Goal: Information Seeking & Learning: Learn about a topic

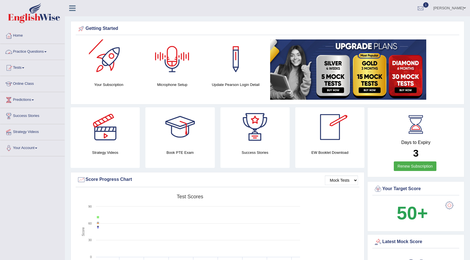
click at [46, 52] on link "Practice Questions" at bounding box center [32, 51] width 64 height 14
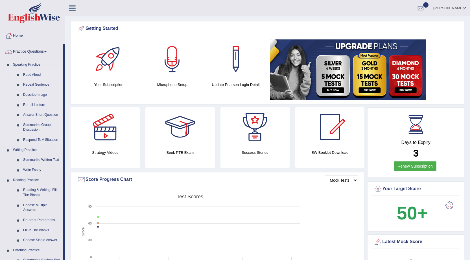
click at [38, 74] on link "Read Aloud" at bounding box center [42, 75] width 43 height 10
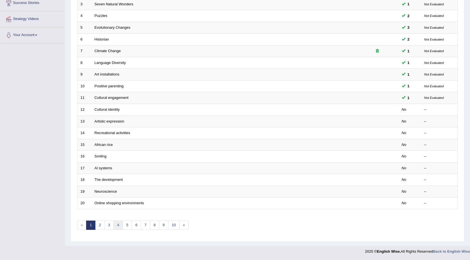
click at [118, 222] on link "4" at bounding box center [117, 225] width 9 height 9
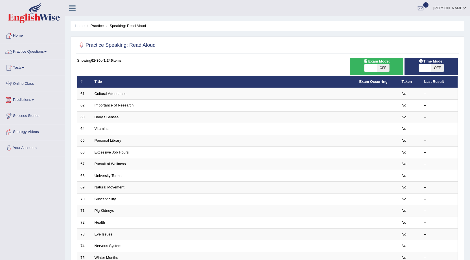
click at [122, 92] on link "Cultural Attendance" at bounding box center [111, 94] width 32 height 4
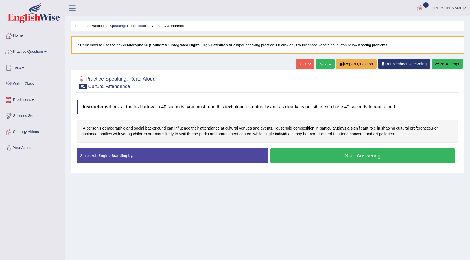
click at [460, 7] on link "Mehak Joura" at bounding box center [449, 7] width 41 height 15
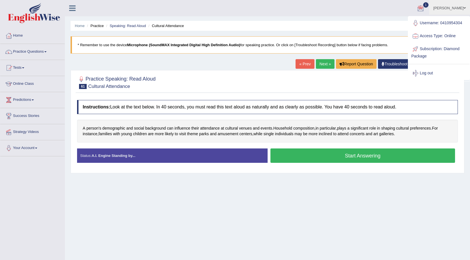
click at [428, 71] on link "Log out" at bounding box center [438, 73] width 61 height 13
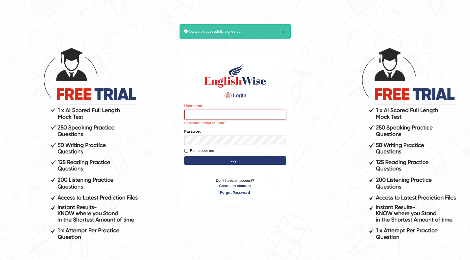
click at [260, 118] on input "Username" at bounding box center [235, 115] width 102 height 10
type input "0401461179"
click at [255, 157] on button "Login" at bounding box center [235, 161] width 102 height 8
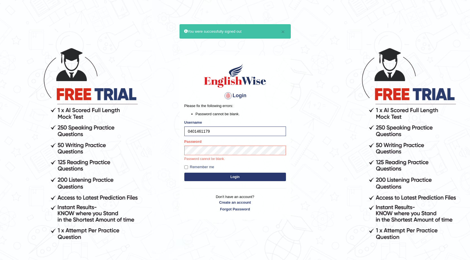
click at [268, 177] on button "Login" at bounding box center [235, 177] width 102 height 8
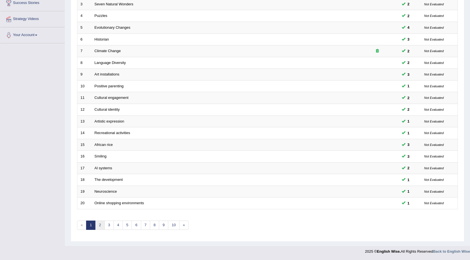
click at [99, 223] on link "2" at bounding box center [99, 225] width 9 height 9
click at [119, 224] on link "4" at bounding box center [117, 225] width 9 height 9
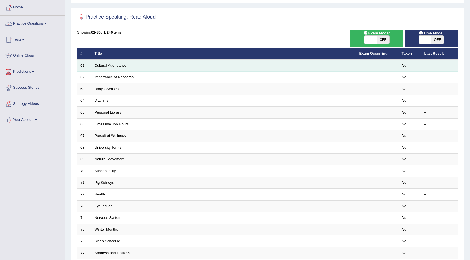
click at [114, 63] on link "Cultural Attendance" at bounding box center [111, 65] width 32 height 4
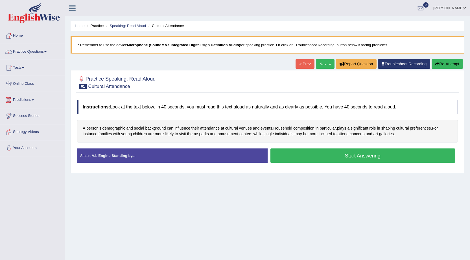
click at [316, 154] on button "Start Answering" at bounding box center [362, 156] width 185 height 14
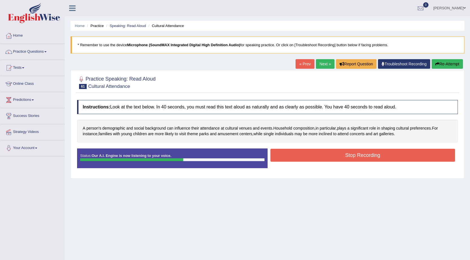
click at [332, 154] on button "Stop Recording" at bounding box center [362, 155] width 185 height 13
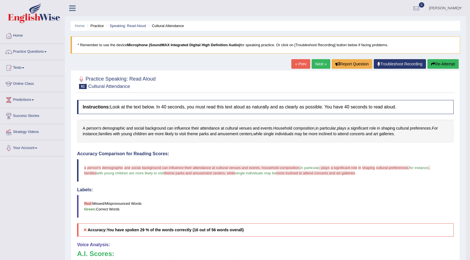
click at [448, 64] on button "Re-Attempt" at bounding box center [442, 64] width 31 height 10
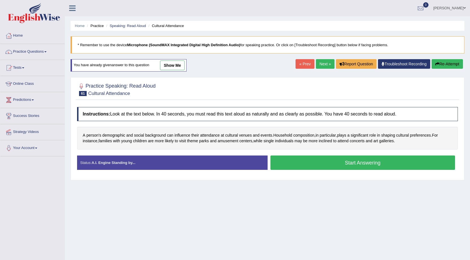
click at [292, 158] on button "Start Answering" at bounding box center [362, 163] width 185 height 14
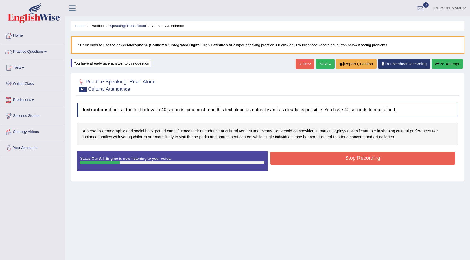
click at [292, 158] on button "Stop Recording" at bounding box center [362, 158] width 185 height 13
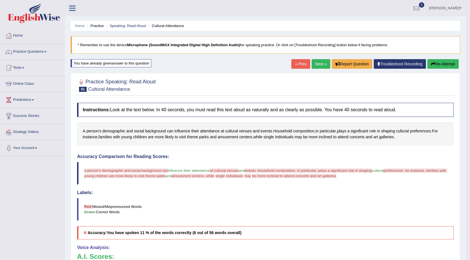
click at [433, 64] on icon "button" at bounding box center [433, 64] width 4 height 4
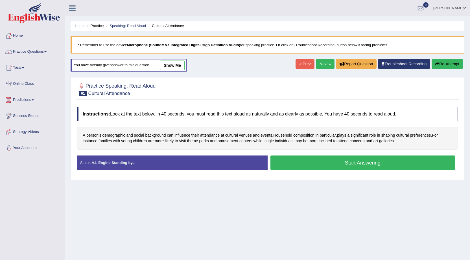
click at [385, 159] on button "Start Answering" at bounding box center [362, 163] width 185 height 14
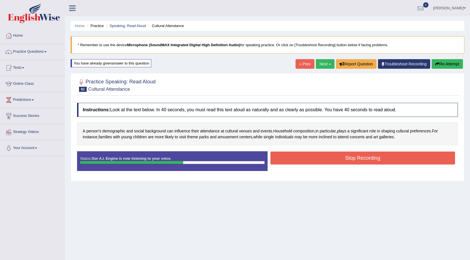
click at [346, 157] on button "Stop Recording" at bounding box center [362, 158] width 185 height 13
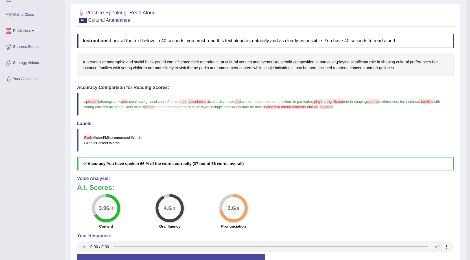
scroll to position [56, 0]
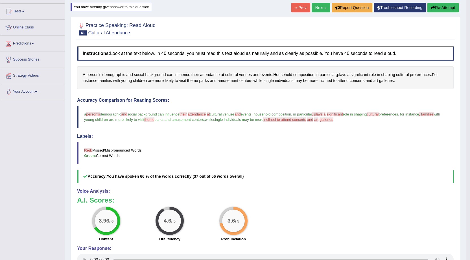
click at [441, 7] on button "Re-Attempt" at bounding box center [442, 8] width 31 height 10
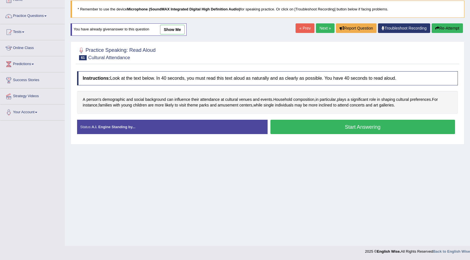
click at [335, 131] on button "Start Answering" at bounding box center [362, 127] width 185 height 14
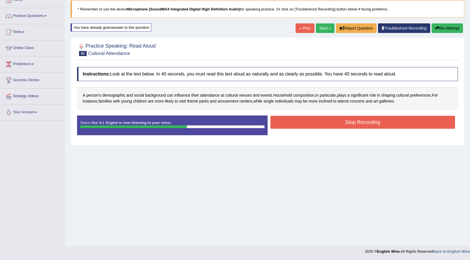
click at [373, 119] on button "Stop Recording" at bounding box center [362, 122] width 185 height 13
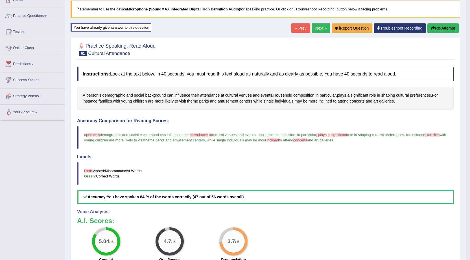
click at [321, 27] on link "Next »" at bounding box center [320, 28] width 19 height 10
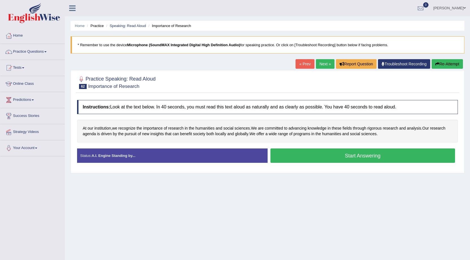
click at [336, 156] on button "Start Answering" at bounding box center [362, 156] width 185 height 14
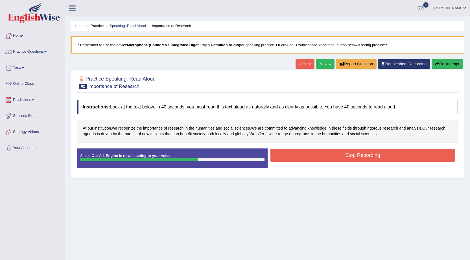
click at [293, 155] on button "Stop Recording" at bounding box center [362, 155] width 185 height 13
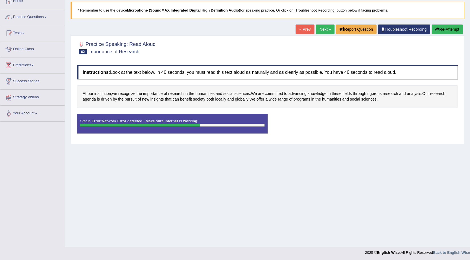
scroll to position [36, 0]
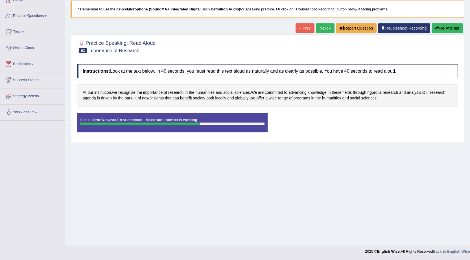
click at [449, 28] on button "Re-Attempt" at bounding box center [446, 28] width 31 height 10
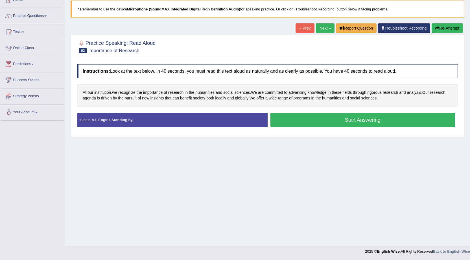
click at [348, 121] on button "Start Answering" at bounding box center [362, 120] width 185 height 14
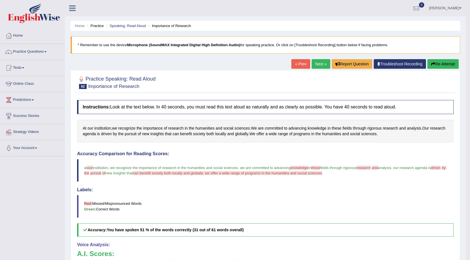
click at [440, 61] on button "Re-Attempt" at bounding box center [442, 64] width 31 height 10
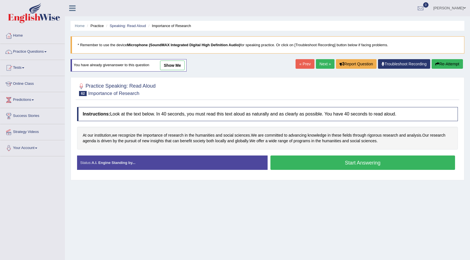
click at [321, 163] on button "Start Answering" at bounding box center [362, 163] width 185 height 14
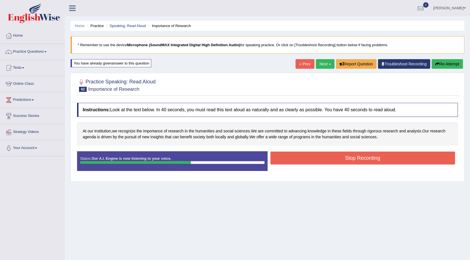
click at [335, 159] on button "Stop Recording" at bounding box center [362, 158] width 185 height 13
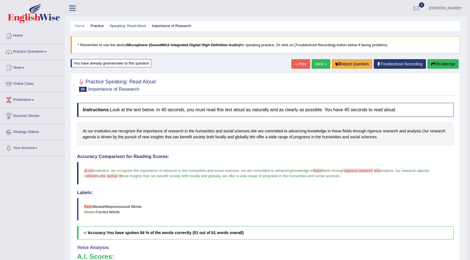
click at [318, 67] on link "Next »" at bounding box center [320, 64] width 19 height 10
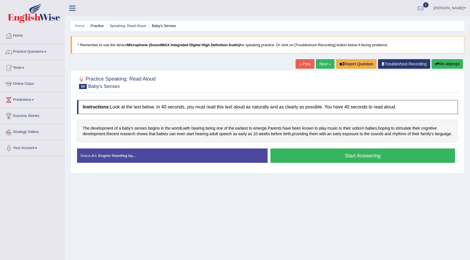
click at [321, 159] on button "Start Answering" at bounding box center [362, 156] width 185 height 14
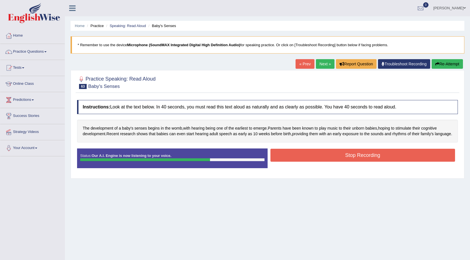
click at [314, 162] on button "Stop Recording" at bounding box center [362, 155] width 185 height 13
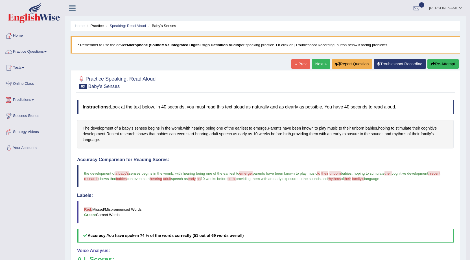
click at [321, 65] on link "Next »" at bounding box center [320, 64] width 19 height 10
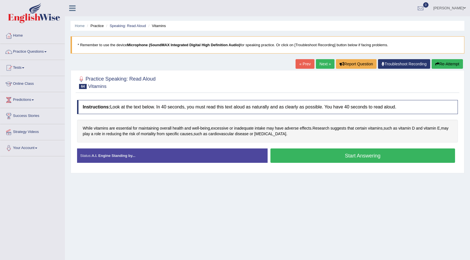
click at [343, 158] on button "Start Answering" at bounding box center [362, 156] width 185 height 14
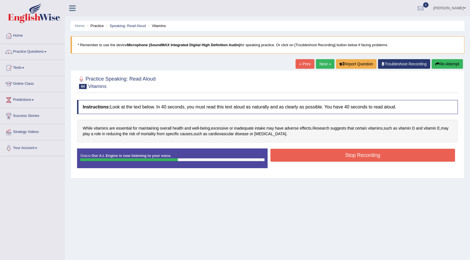
click at [305, 154] on button "Stop Recording" at bounding box center [362, 155] width 185 height 13
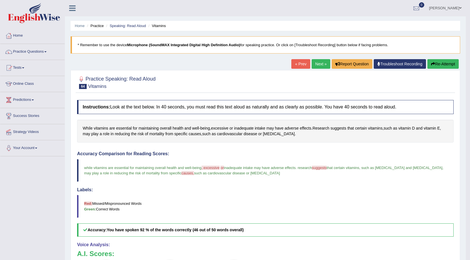
click at [321, 62] on link "Next »" at bounding box center [320, 64] width 19 height 10
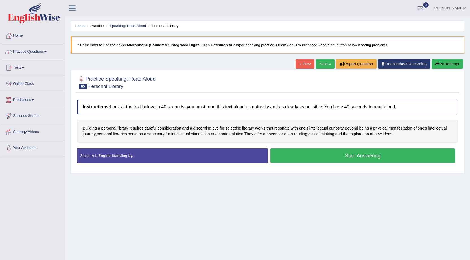
click at [307, 159] on button "Start Answering" at bounding box center [362, 156] width 185 height 14
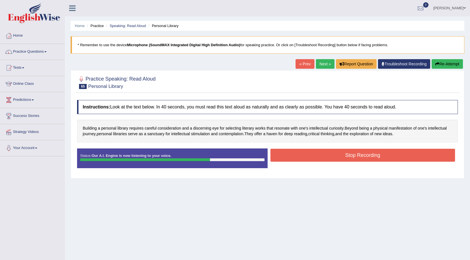
click at [325, 156] on button "Stop Recording" at bounding box center [362, 155] width 185 height 13
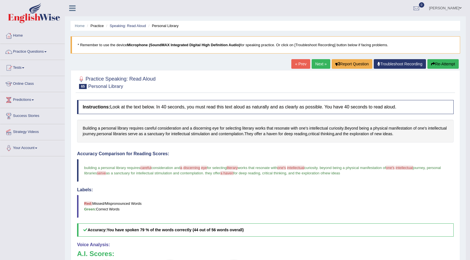
click at [321, 65] on link "Next »" at bounding box center [320, 64] width 19 height 10
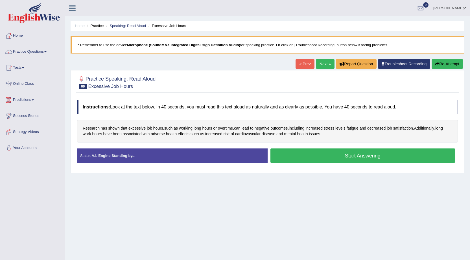
click at [324, 153] on button "Start Answering" at bounding box center [362, 156] width 185 height 14
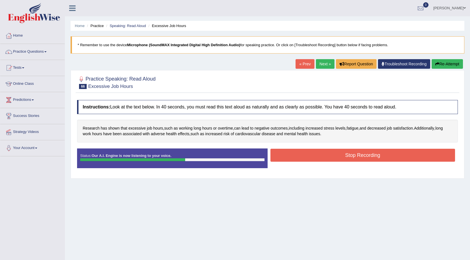
click at [308, 160] on button "Stop Recording" at bounding box center [362, 155] width 185 height 13
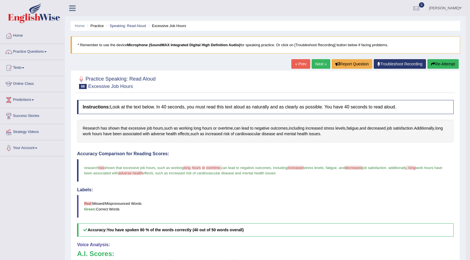
click at [317, 63] on link "Next »" at bounding box center [320, 64] width 19 height 10
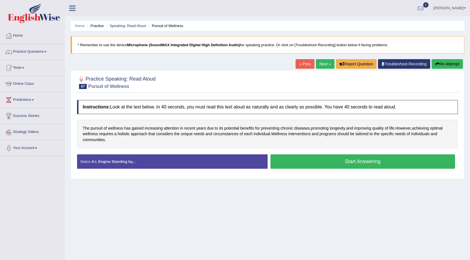
click at [314, 161] on button "Start Answering" at bounding box center [362, 162] width 185 height 14
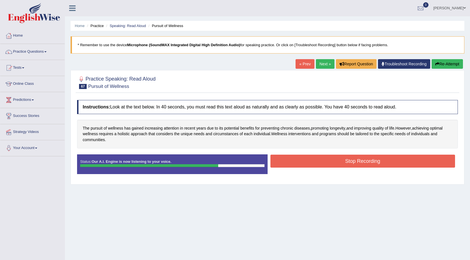
click at [307, 164] on button "Stop Recording" at bounding box center [362, 161] width 185 height 13
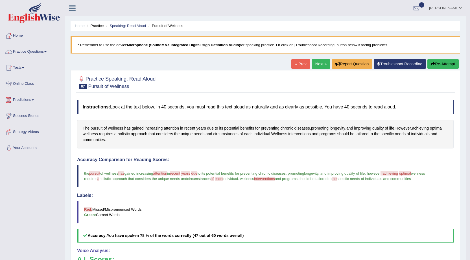
click at [318, 64] on link "Next »" at bounding box center [320, 64] width 19 height 10
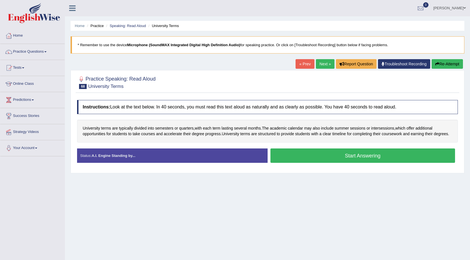
click at [296, 153] on button "Start Answering" at bounding box center [362, 156] width 185 height 14
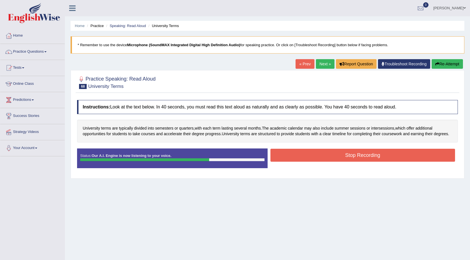
click at [296, 154] on button "Stop Recording" at bounding box center [362, 155] width 185 height 13
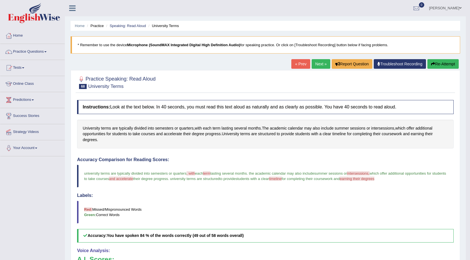
click at [319, 63] on link "Next »" at bounding box center [320, 64] width 19 height 10
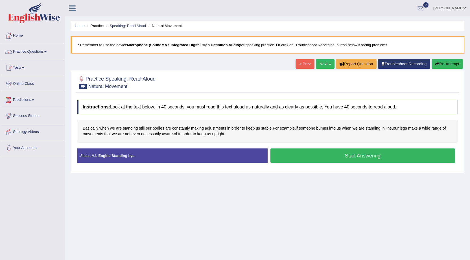
click at [335, 152] on button "Start Answering" at bounding box center [362, 156] width 185 height 14
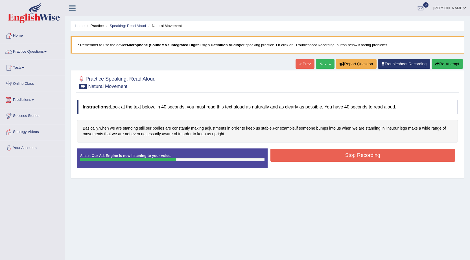
click at [335, 152] on button "Stop Recording" at bounding box center [362, 155] width 185 height 13
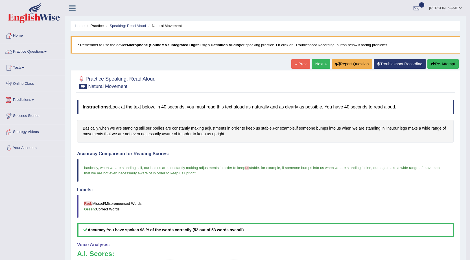
click at [317, 65] on link "Next »" at bounding box center [320, 64] width 19 height 10
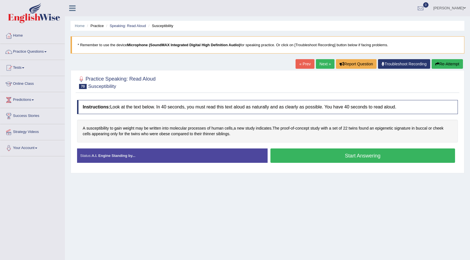
click at [287, 156] on button "Start Answering" at bounding box center [362, 156] width 185 height 14
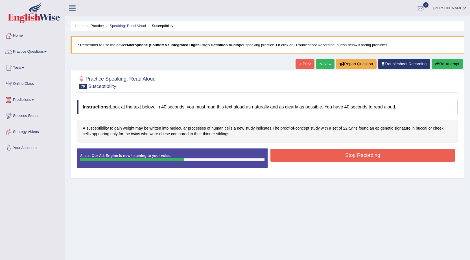
click at [335, 154] on button "Stop Recording" at bounding box center [362, 155] width 185 height 13
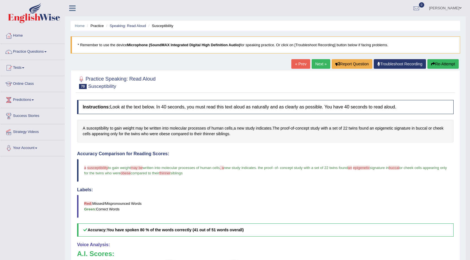
click at [317, 61] on link "Next »" at bounding box center [320, 64] width 19 height 10
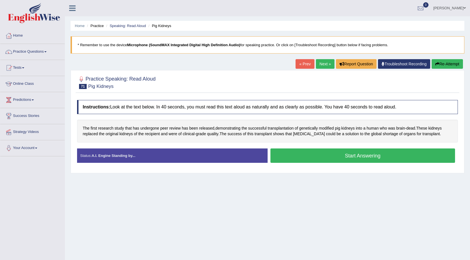
click at [330, 157] on button "Start Answering" at bounding box center [362, 156] width 185 height 14
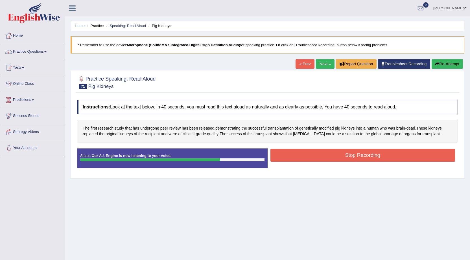
click at [424, 155] on button "Stop Recording" at bounding box center [362, 155] width 185 height 13
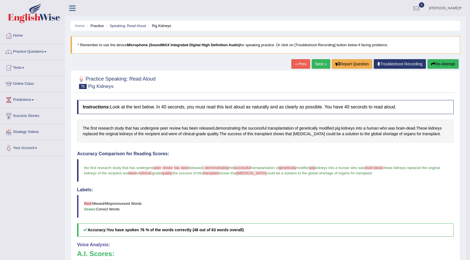
click at [319, 63] on link "Next »" at bounding box center [320, 64] width 19 height 10
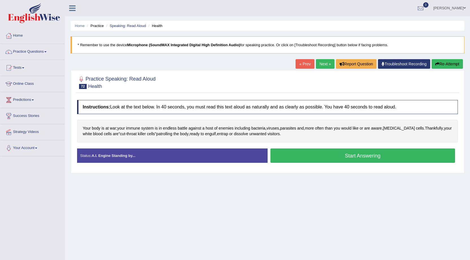
click at [322, 155] on button "Start Answering" at bounding box center [362, 156] width 185 height 14
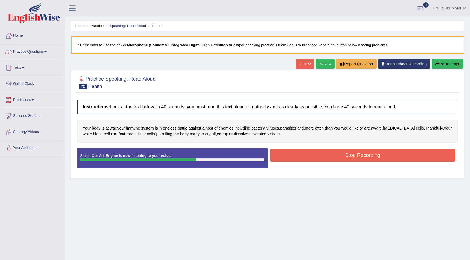
click at [346, 152] on button "Stop Recording" at bounding box center [362, 155] width 185 height 13
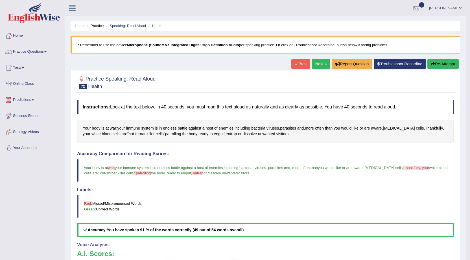
click at [315, 65] on link "Next »" at bounding box center [320, 64] width 19 height 10
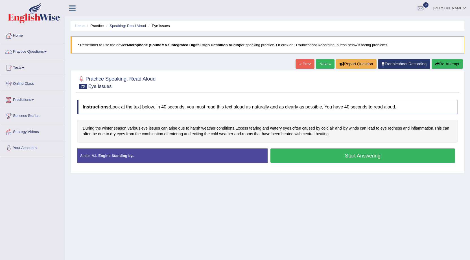
click at [310, 155] on button "Start Answering" at bounding box center [362, 156] width 185 height 14
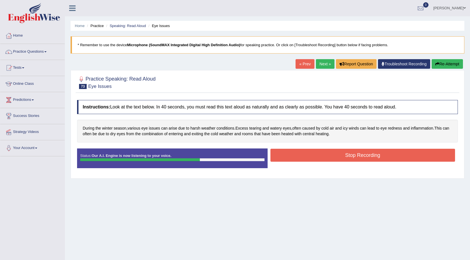
click at [315, 158] on button "Stop Recording" at bounding box center [362, 155] width 185 height 13
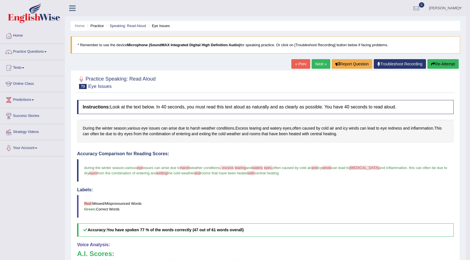
click at [321, 65] on link "Next »" at bounding box center [320, 64] width 19 height 10
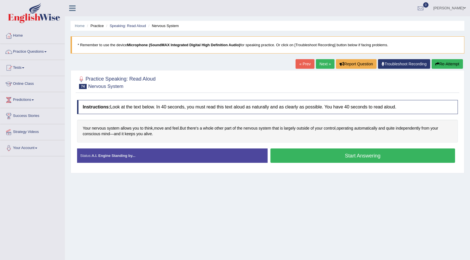
click at [333, 159] on button "Start Answering" at bounding box center [362, 156] width 185 height 14
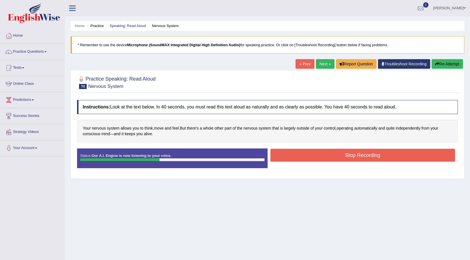
click at [297, 153] on button "Stop Recording" at bounding box center [362, 155] width 185 height 13
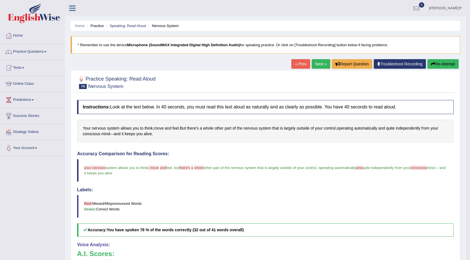
click at [322, 65] on link "Next »" at bounding box center [320, 64] width 19 height 10
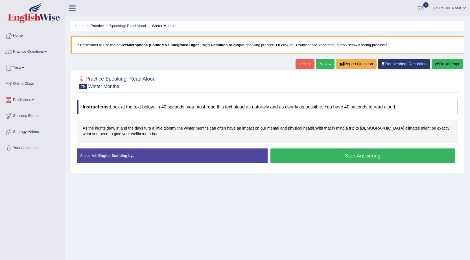
click at [316, 156] on button "Start Answering" at bounding box center [362, 156] width 185 height 14
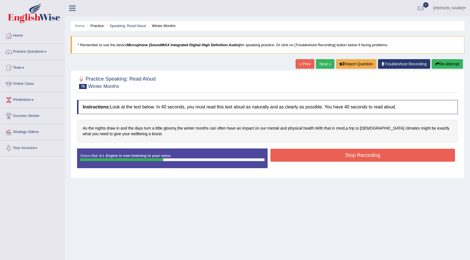
click at [288, 156] on button "Stop Recording" at bounding box center [362, 155] width 185 height 13
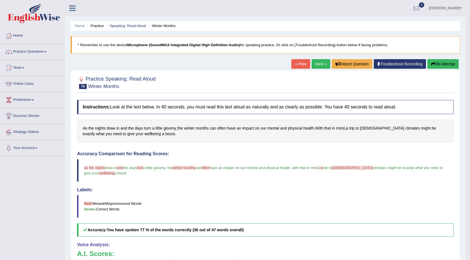
click at [322, 65] on link "Next »" at bounding box center [320, 64] width 19 height 10
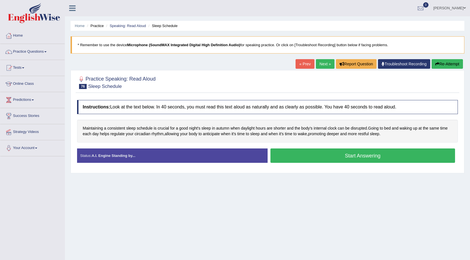
click at [295, 154] on button "Start Answering" at bounding box center [362, 156] width 185 height 14
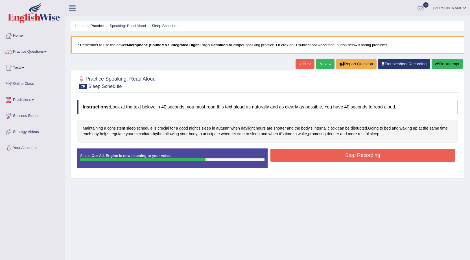
click at [384, 153] on button "Stop Recording" at bounding box center [362, 155] width 185 height 13
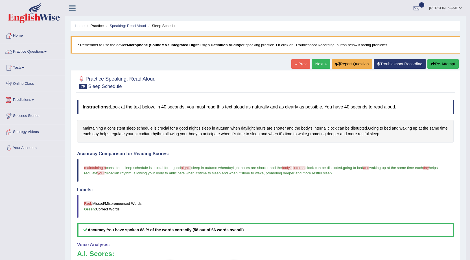
click at [318, 65] on link "Next »" at bounding box center [320, 64] width 19 height 10
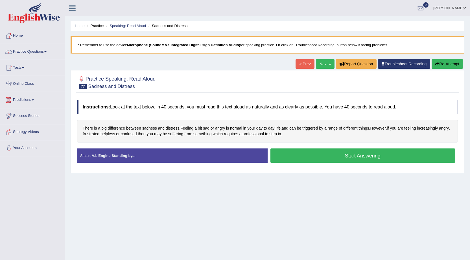
click at [321, 155] on button "Start Answering" at bounding box center [362, 156] width 185 height 14
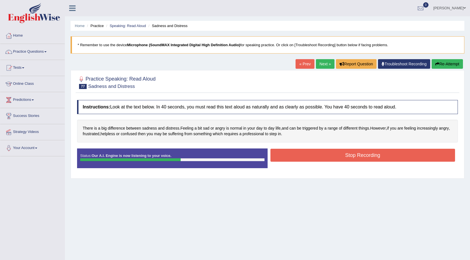
click at [322, 158] on button "Stop Recording" at bounding box center [362, 155] width 185 height 13
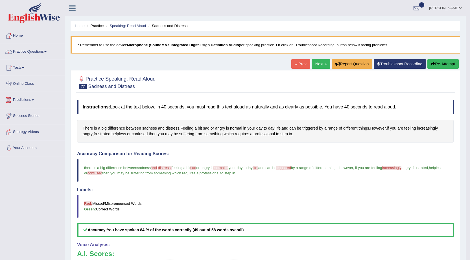
click at [316, 61] on link "Next »" at bounding box center [320, 64] width 19 height 10
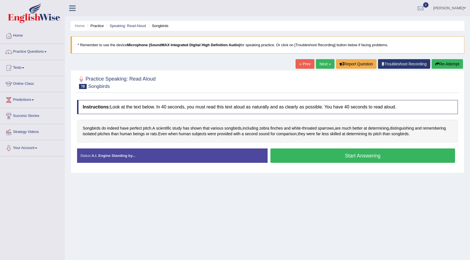
click at [309, 154] on button "Start Answering" at bounding box center [362, 156] width 185 height 14
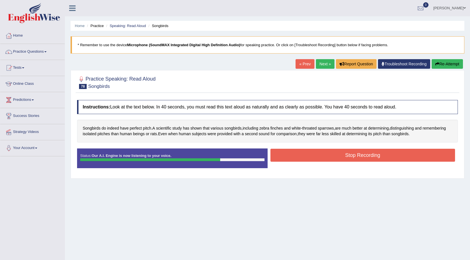
click at [409, 152] on button "Stop Recording" at bounding box center [362, 155] width 185 height 13
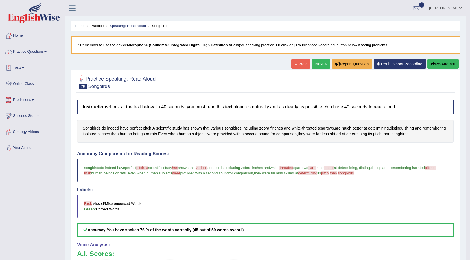
click at [46, 51] on link "Practice Questions" at bounding box center [32, 51] width 64 height 14
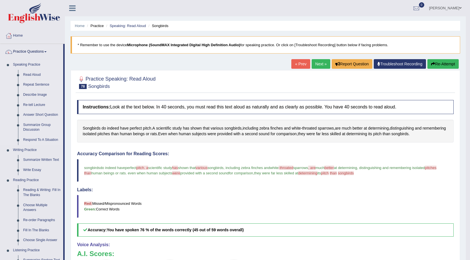
click at [37, 84] on link "Repeat Sentence" at bounding box center [42, 85] width 43 height 10
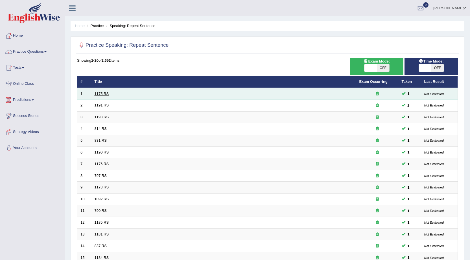
click at [98, 92] on link "1175 RS" at bounding box center [102, 94] width 14 height 4
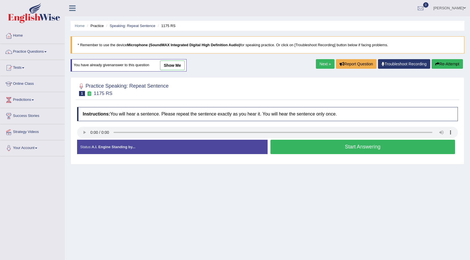
click at [293, 149] on button "Start Answering" at bounding box center [362, 147] width 185 height 14
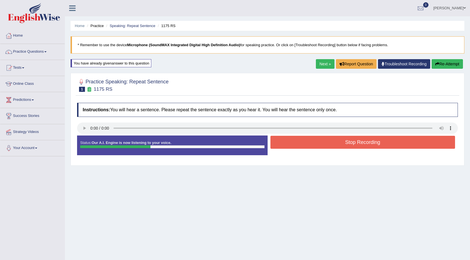
click at [293, 146] on button "Stop Recording" at bounding box center [362, 142] width 185 height 13
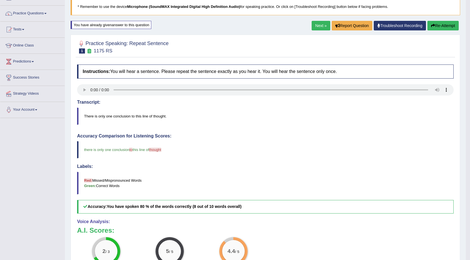
scroll to position [28, 0]
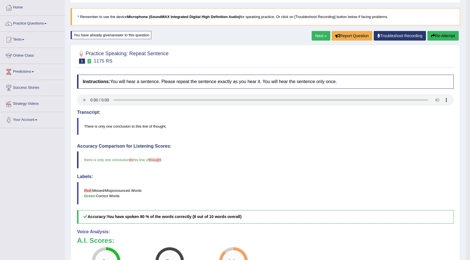
click at [317, 40] on link "Next »" at bounding box center [320, 36] width 19 height 10
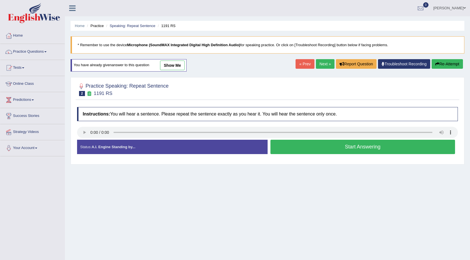
click at [286, 148] on button "Start Answering" at bounding box center [362, 147] width 185 height 14
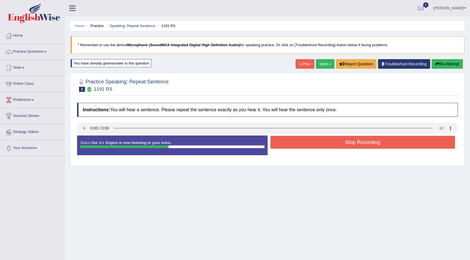
click at [288, 146] on button "Stop Recording" at bounding box center [362, 142] width 185 height 13
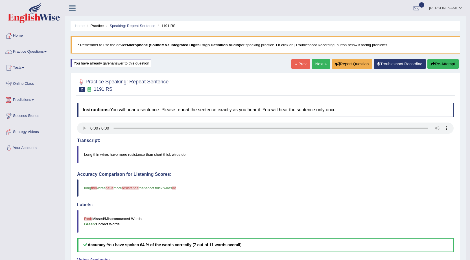
click at [317, 67] on link "Next »" at bounding box center [320, 64] width 19 height 10
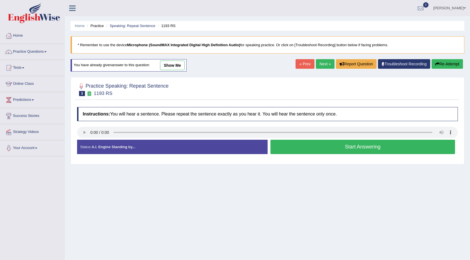
click at [298, 141] on button "Start Answering" at bounding box center [362, 147] width 185 height 14
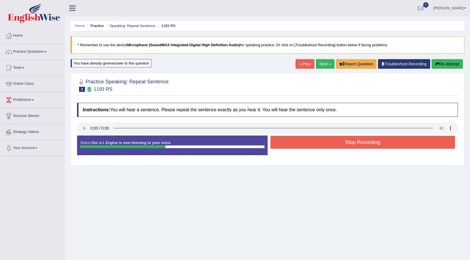
click at [300, 142] on button "Stop Recording" at bounding box center [362, 142] width 185 height 13
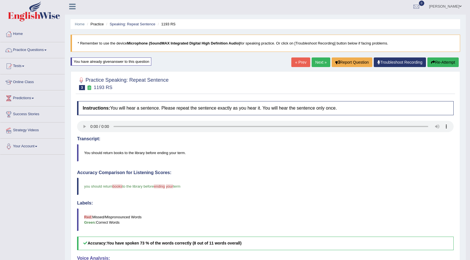
scroll to position [56, 0]
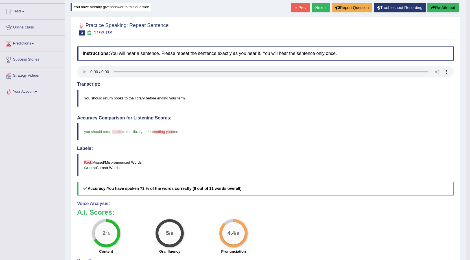
click at [322, 7] on link "Next »" at bounding box center [320, 8] width 19 height 10
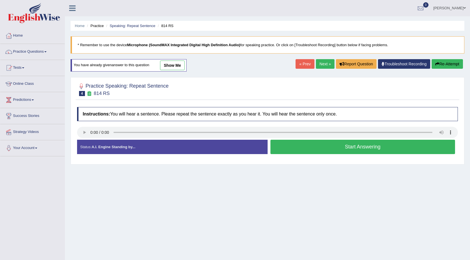
click at [303, 143] on button "Start Answering" at bounding box center [362, 147] width 185 height 14
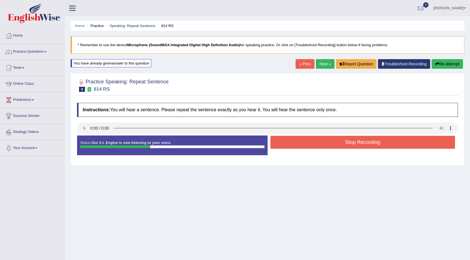
click at [303, 143] on button "Stop Recording" at bounding box center [362, 142] width 185 height 13
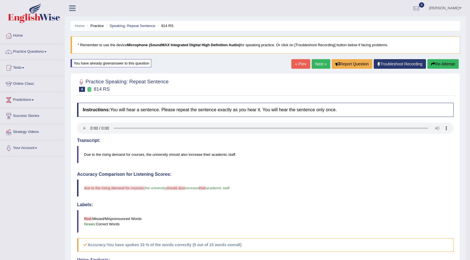
click at [313, 63] on link "Next »" at bounding box center [320, 64] width 19 height 10
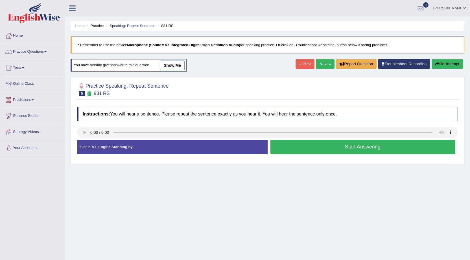
click at [280, 149] on button "Start Answering" at bounding box center [362, 147] width 185 height 14
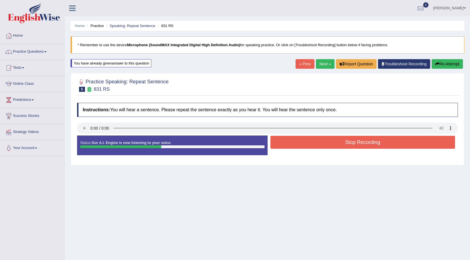
click at [282, 146] on button "Stop Recording" at bounding box center [362, 142] width 185 height 13
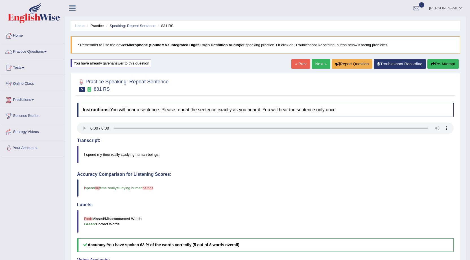
click at [313, 67] on link "Next »" at bounding box center [320, 64] width 19 height 10
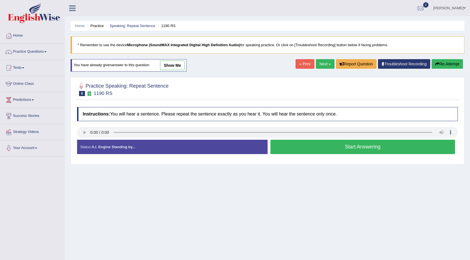
click at [308, 144] on button "Start Answering" at bounding box center [362, 147] width 185 height 14
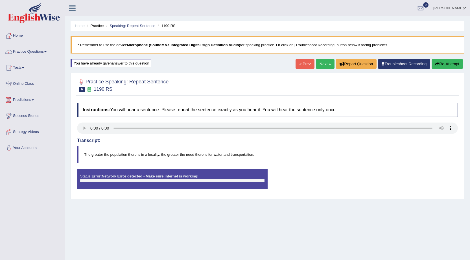
click at [321, 66] on link "Next »" at bounding box center [325, 64] width 19 height 10
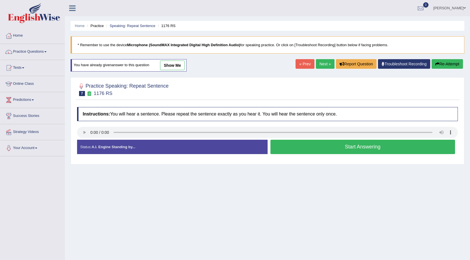
click at [298, 149] on button "Start Answering" at bounding box center [362, 147] width 185 height 14
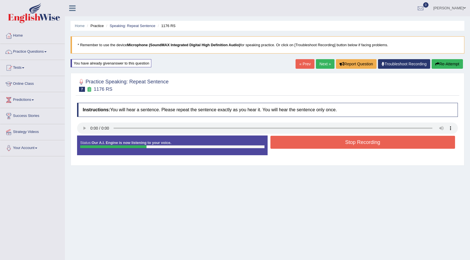
click at [299, 146] on button "Stop Recording" at bounding box center [362, 142] width 185 height 13
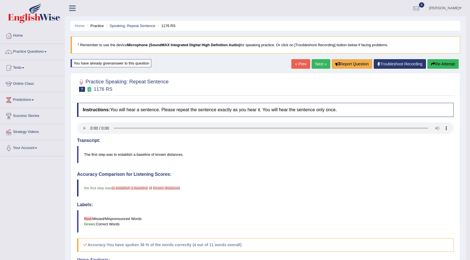
click at [301, 63] on link "« Prev" at bounding box center [300, 64] width 19 height 10
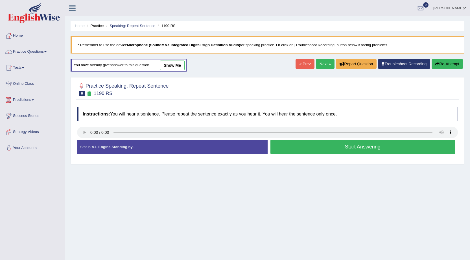
click at [289, 144] on button "Start Answering" at bounding box center [362, 147] width 185 height 14
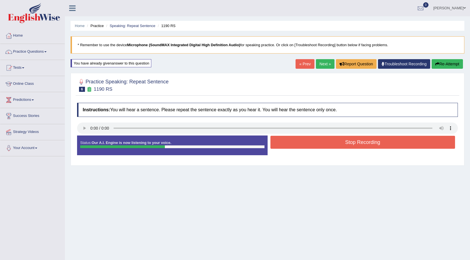
click at [291, 145] on button "Stop Recording" at bounding box center [362, 142] width 185 height 13
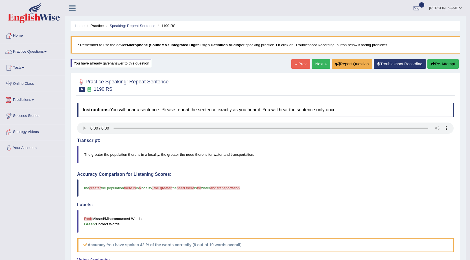
click at [316, 64] on link "Next »" at bounding box center [320, 64] width 19 height 10
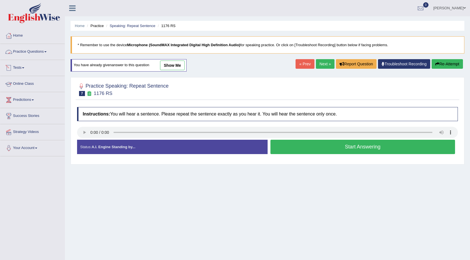
click at [31, 53] on link "Practice Questions" at bounding box center [32, 51] width 64 height 14
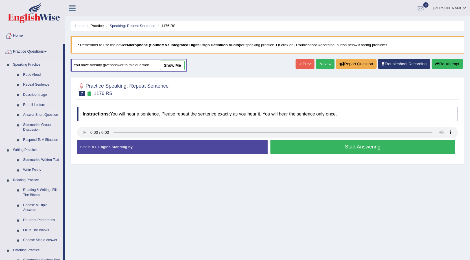
click at [44, 114] on link "Answer Short Question" at bounding box center [42, 115] width 43 height 10
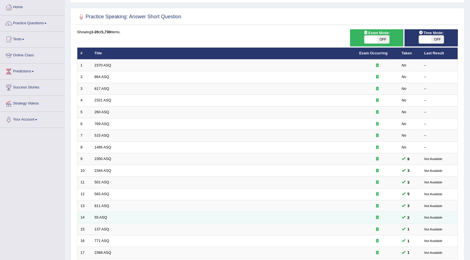
scroll to position [113, 0]
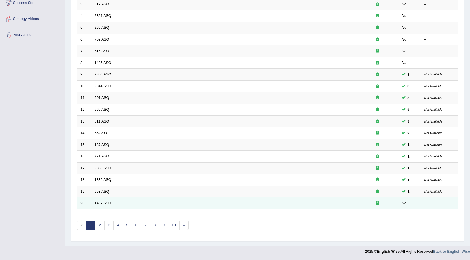
click at [109, 202] on link "1467 ASQ" at bounding box center [103, 203] width 17 height 4
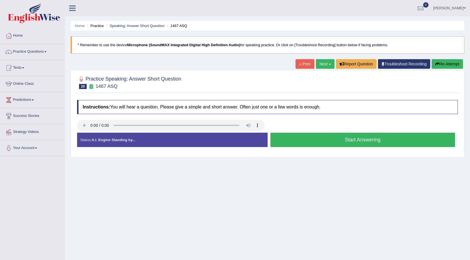
click at [317, 143] on button "Start Answering" at bounding box center [362, 140] width 185 height 14
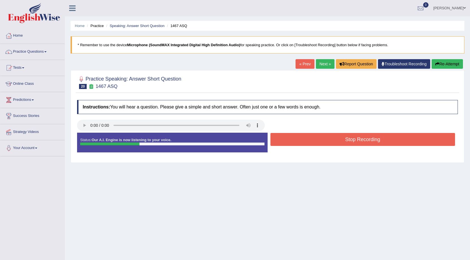
click at [317, 143] on button "Stop Recording" at bounding box center [362, 139] width 185 height 13
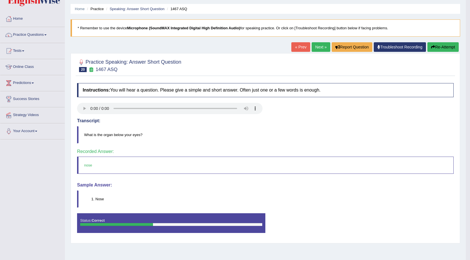
scroll to position [36, 0]
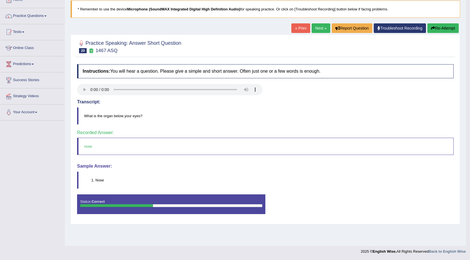
click at [317, 28] on link "Next »" at bounding box center [320, 28] width 19 height 10
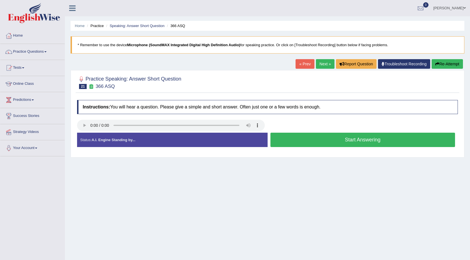
click at [299, 137] on button "Start Answering" at bounding box center [362, 140] width 185 height 14
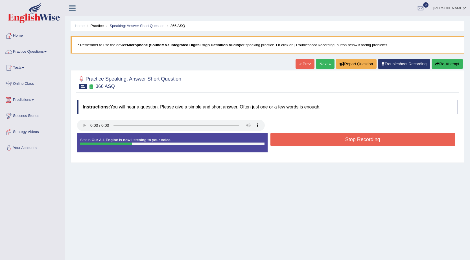
click at [299, 137] on button "Stop Recording" at bounding box center [362, 139] width 185 height 13
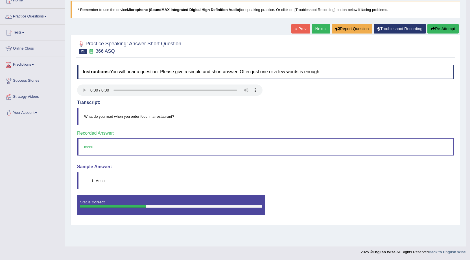
scroll to position [36, 0]
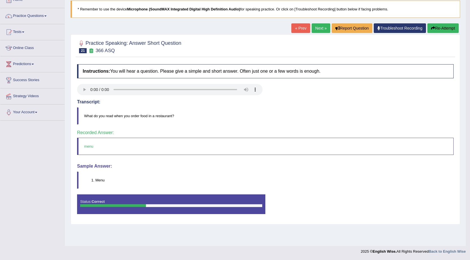
click at [430, 26] on button "Re-Attempt" at bounding box center [442, 28] width 31 height 10
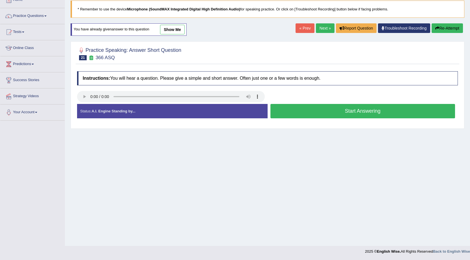
click at [359, 109] on button "Start Answering" at bounding box center [362, 111] width 185 height 14
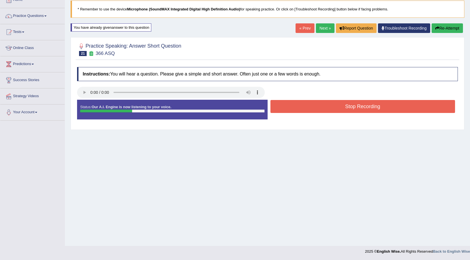
click at [359, 109] on button "Stop Recording" at bounding box center [362, 106] width 185 height 13
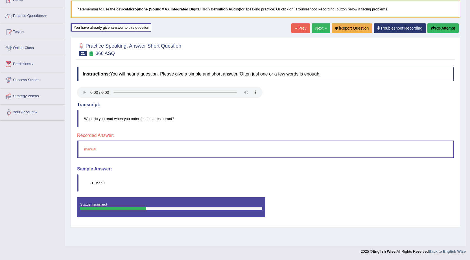
click at [438, 29] on button "Re-Attempt" at bounding box center [442, 28] width 31 height 10
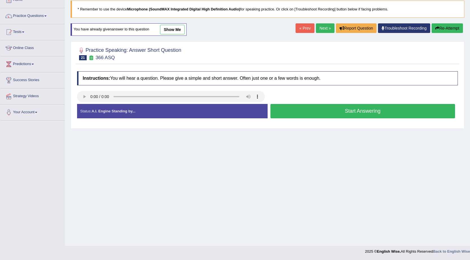
click at [321, 109] on button "Start Answering" at bounding box center [362, 111] width 185 height 14
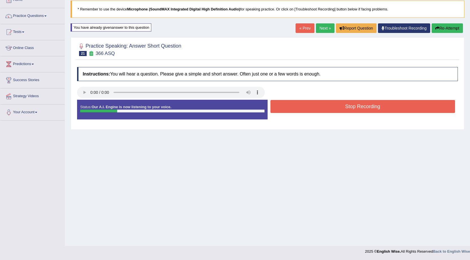
click at [321, 109] on button "Stop Recording" at bounding box center [362, 106] width 185 height 13
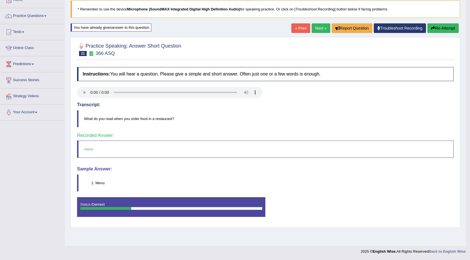
click at [323, 31] on link "Next »" at bounding box center [320, 28] width 19 height 10
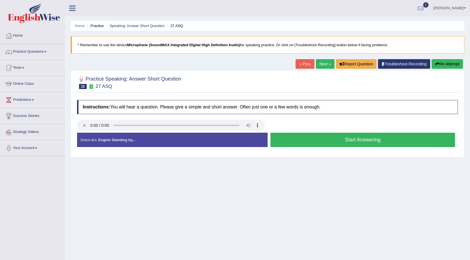
click at [306, 135] on button "Start Answering" at bounding box center [362, 140] width 185 height 14
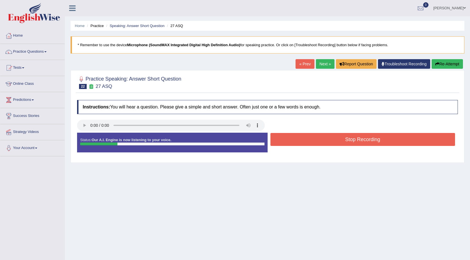
click at [306, 135] on button "Stop Recording" at bounding box center [362, 139] width 185 height 13
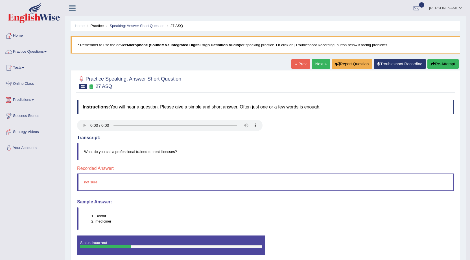
click at [450, 65] on button "Re-Attempt" at bounding box center [442, 64] width 31 height 10
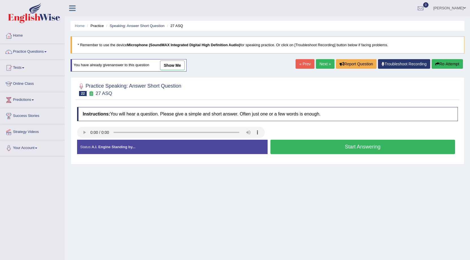
click at [296, 146] on button "Start Answering" at bounding box center [362, 147] width 185 height 14
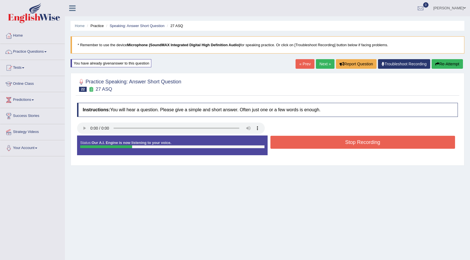
click at [297, 146] on button "Stop Recording" at bounding box center [362, 142] width 185 height 13
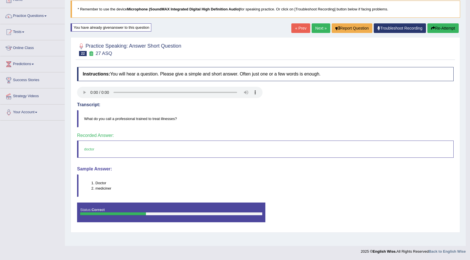
scroll to position [8, 0]
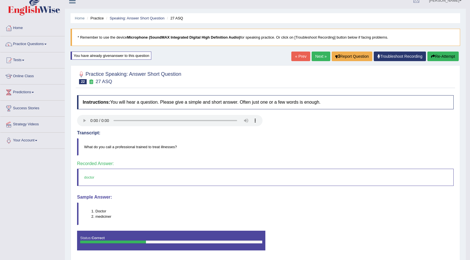
click at [319, 56] on link "Next »" at bounding box center [320, 57] width 19 height 10
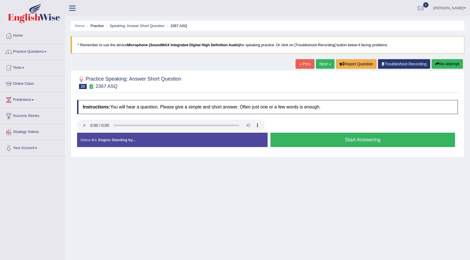
click at [315, 137] on button "Start Answering" at bounding box center [362, 140] width 185 height 14
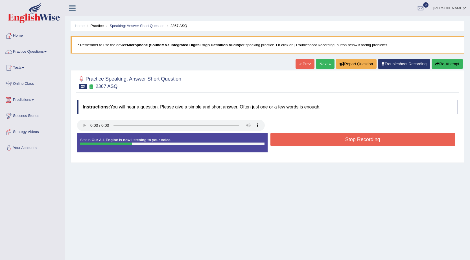
click at [315, 137] on button "Stop Recording" at bounding box center [362, 139] width 185 height 13
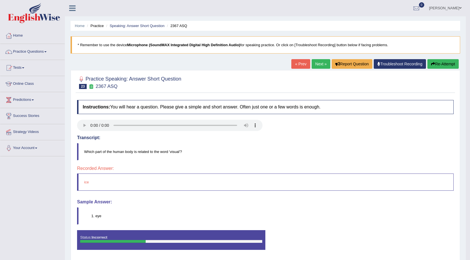
click at [444, 62] on button "Re-Attempt" at bounding box center [442, 64] width 31 height 10
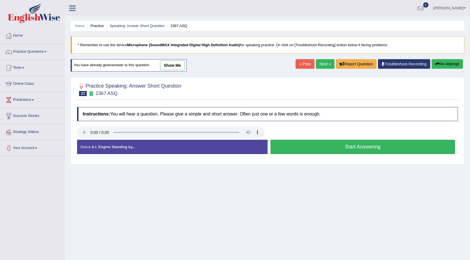
click at [314, 151] on button "Start Answering" at bounding box center [362, 147] width 185 height 14
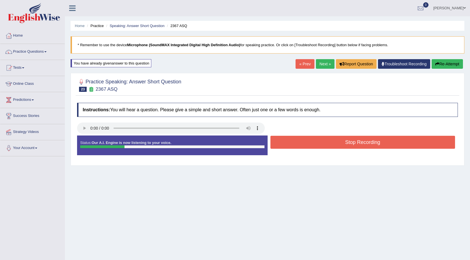
click at [315, 146] on button "Stop Recording" at bounding box center [362, 142] width 185 height 13
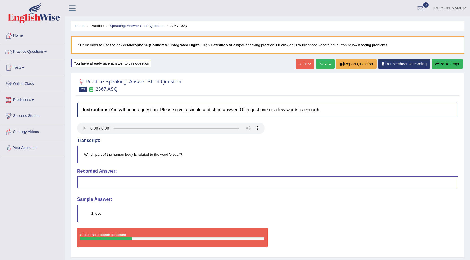
click at [436, 60] on button "Re-Attempt" at bounding box center [446, 64] width 31 height 10
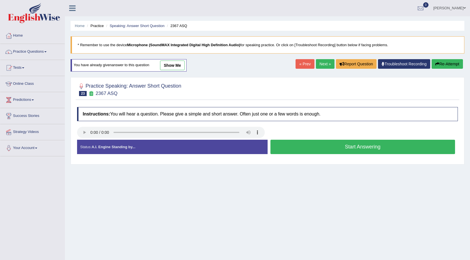
click at [367, 148] on button "Start Answering" at bounding box center [362, 147] width 185 height 14
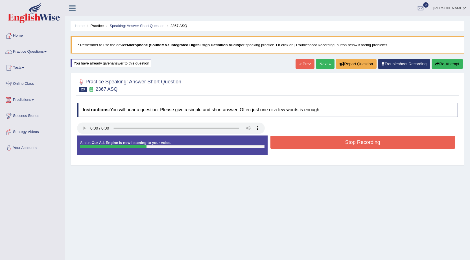
click at [366, 145] on button "Stop Recording" at bounding box center [362, 142] width 185 height 13
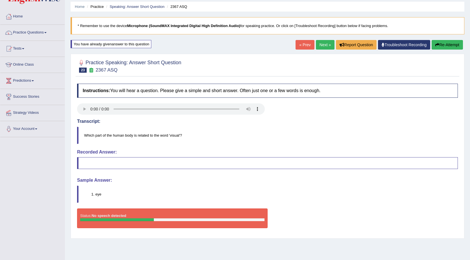
scroll to position [28, 0]
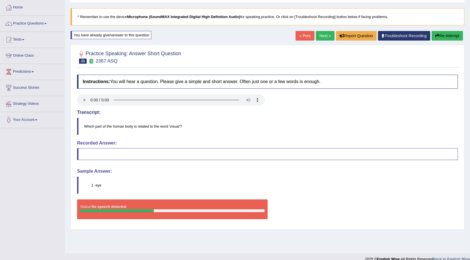
click at [439, 38] on button "Re-Attempt" at bounding box center [446, 36] width 31 height 10
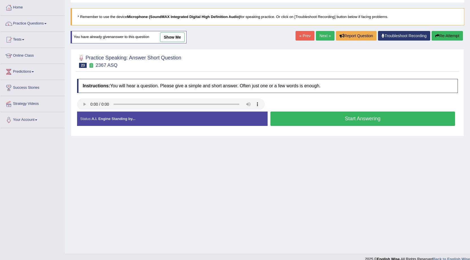
click at [335, 117] on button "Start Answering" at bounding box center [362, 119] width 185 height 14
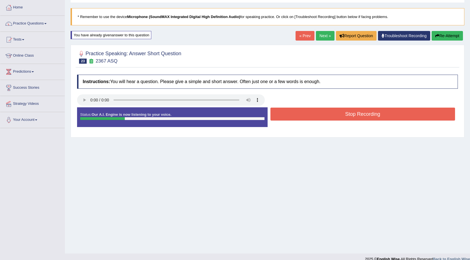
click at [335, 117] on button "Stop Recording" at bounding box center [362, 114] width 185 height 13
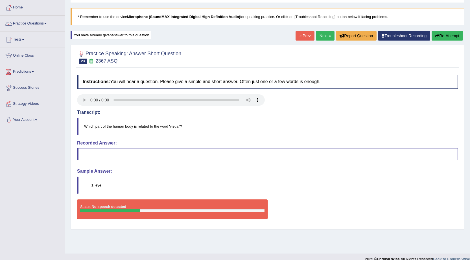
click at [453, 38] on button "Re-Attempt" at bounding box center [446, 36] width 31 height 10
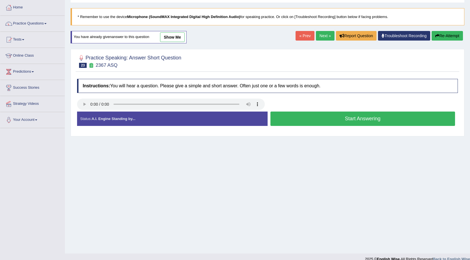
scroll to position [28, 0]
click at [308, 120] on button "Start Answering" at bounding box center [362, 119] width 185 height 14
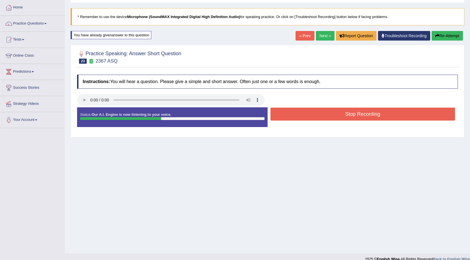
click at [309, 117] on button "Stop Recording" at bounding box center [362, 114] width 185 height 13
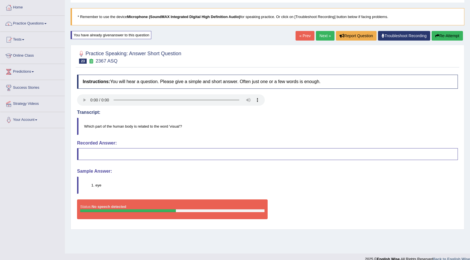
click at [441, 32] on button "Re-Attempt" at bounding box center [446, 36] width 31 height 10
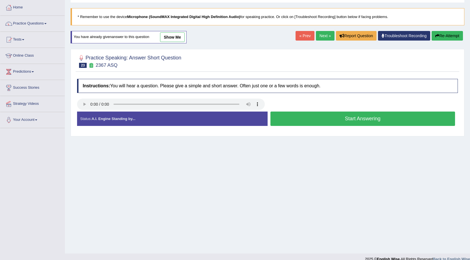
click at [349, 115] on button "Start Answering" at bounding box center [362, 119] width 185 height 14
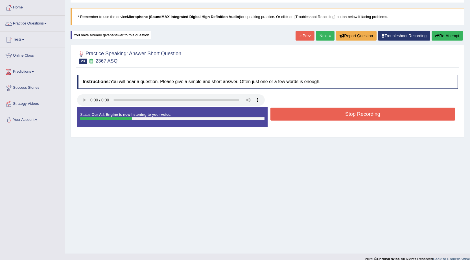
click at [349, 115] on button "Stop Recording" at bounding box center [362, 114] width 185 height 13
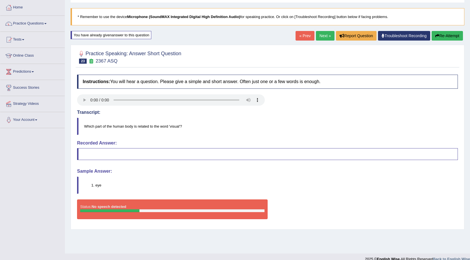
click at [328, 37] on link "Next »" at bounding box center [325, 36] width 19 height 10
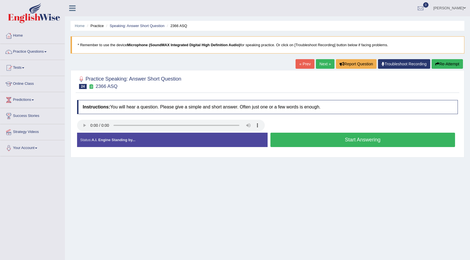
click at [337, 138] on button "Start Answering" at bounding box center [362, 140] width 185 height 14
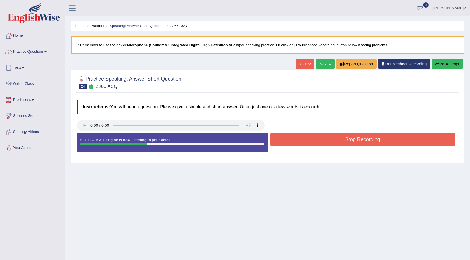
click at [337, 138] on button "Stop Recording" at bounding box center [362, 139] width 185 height 13
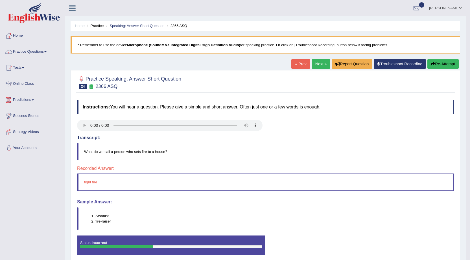
click at [431, 66] on icon "button" at bounding box center [433, 64] width 4 height 4
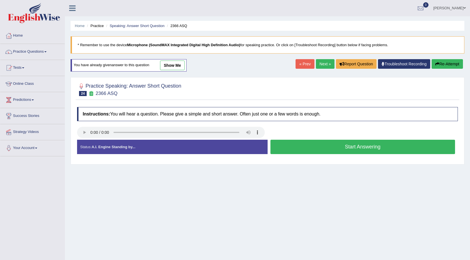
click at [330, 148] on button "Start Answering" at bounding box center [362, 147] width 185 height 14
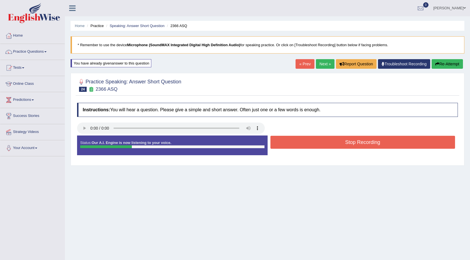
click at [328, 143] on button "Stop Recording" at bounding box center [362, 142] width 185 height 13
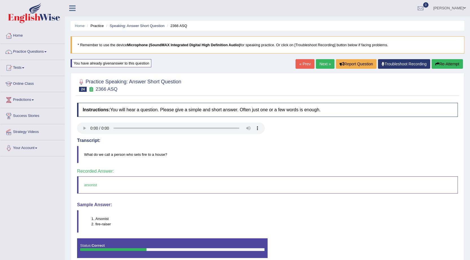
scroll to position [28, 0]
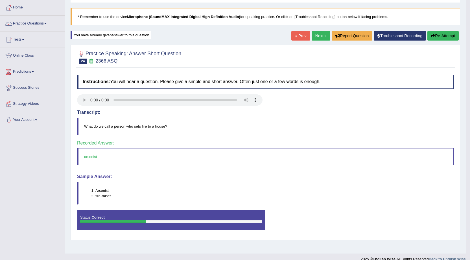
click at [317, 36] on link "Next »" at bounding box center [320, 36] width 19 height 10
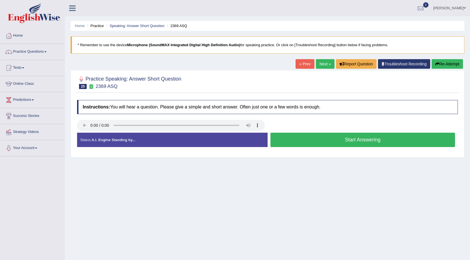
click at [296, 138] on button "Start Answering" at bounding box center [362, 140] width 185 height 14
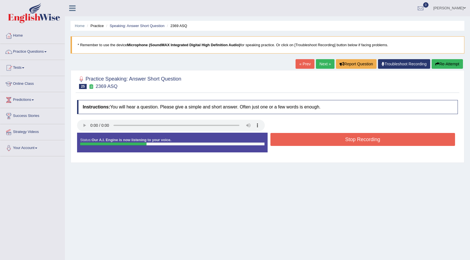
click at [296, 138] on button "Stop Recording" at bounding box center [362, 139] width 185 height 13
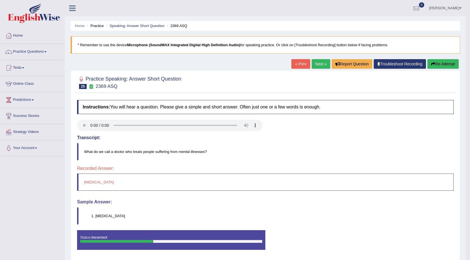
click at [438, 60] on button "Re-Attempt" at bounding box center [442, 64] width 31 height 10
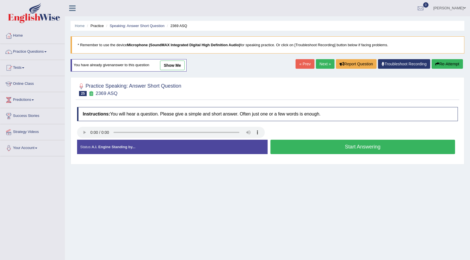
click at [351, 148] on button "Start Answering" at bounding box center [362, 147] width 185 height 14
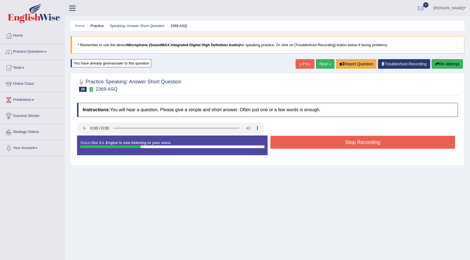
click at [350, 144] on button "Stop Recording" at bounding box center [362, 142] width 185 height 13
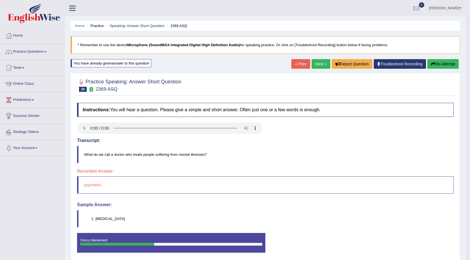
click at [429, 67] on button "Re-Attempt" at bounding box center [442, 64] width 31 height 10
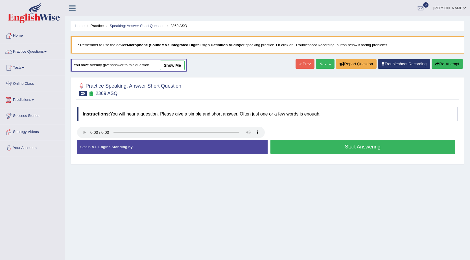
click at [341, 146] on button "Start Answering" at bounding box center [362, 147] width 185 height 14
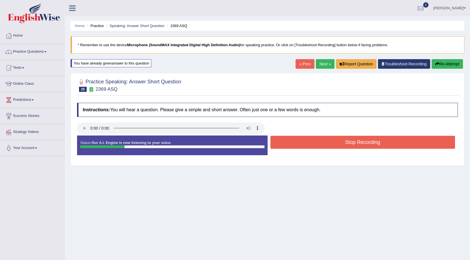
click at [341, 146] on button "Stop Recording" at bounding box center [362, 142] width 185 height 13
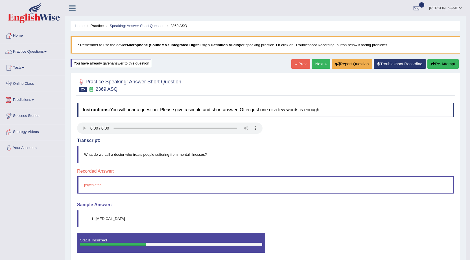
click at [321, 63] on link "Next »" at bounding box center [320, 64] width 19 height 10
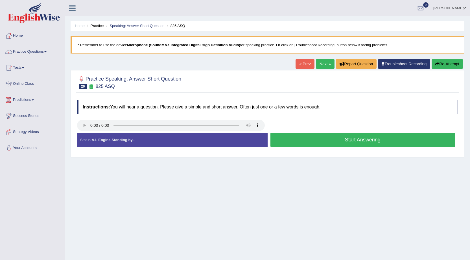
click at [354, 139] on button "Start Answering" at bounding box center [362, 140] width 185 height 14
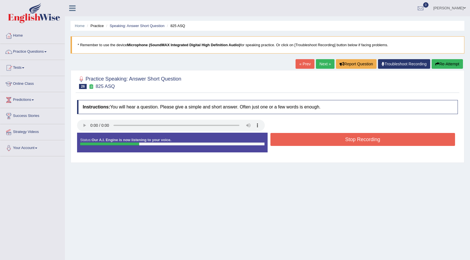
drag, startPoint x: 0, startPoint y: 0, endPoint x: 354, endPoint y: 138, distance: 380.4
click at [354, 138] on button "Stop Recording" at bounding box center [362, 139] width 185 height 13
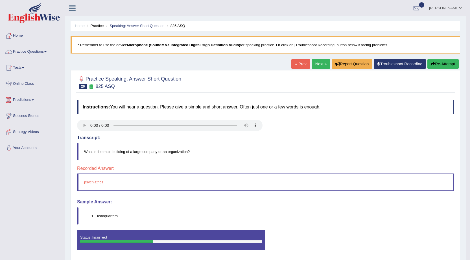
click at [440, 65] on button "Re-Attempt" at bounding box center [442, 64] width 31 height 10
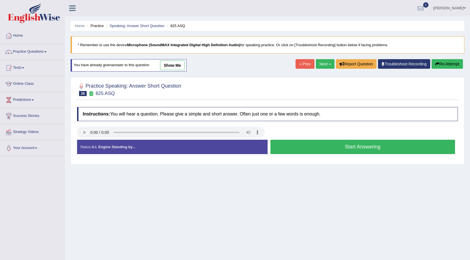
click at [301, 148] on button "Start Answering" at bounding box center [362, 147] width 185 height 14
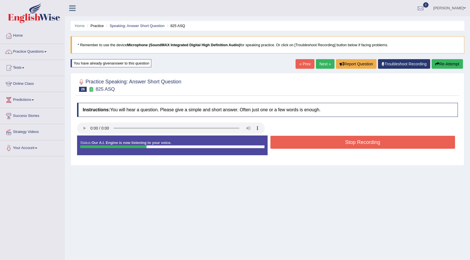
click at [301, 139] on button "Stop Recording" at bounding box center [362, 142] width 185 height 13
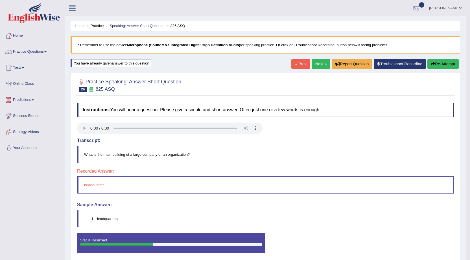
click at [442, 66] on button "Re-Attempt" at bounding box center [442, 64] width 31 height 10
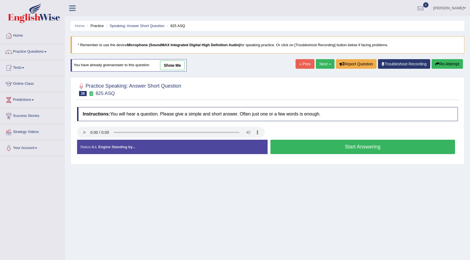
click at [323, 144] on button "Start Answering" at bounding box center [362, 147] width 185 height 14
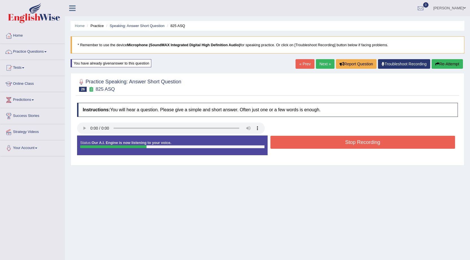
click at [324, 144] on button "Stop Recording" at bounding box center [362, 142] width 185 height 13
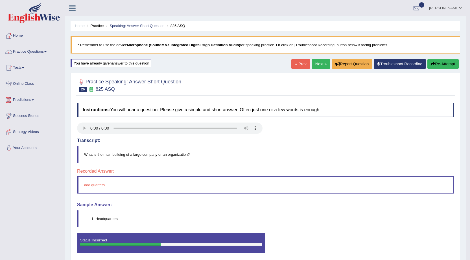
click at [444, 64] on button "Re-Attempt" at bounding box center [442, 64] width 31 height 10
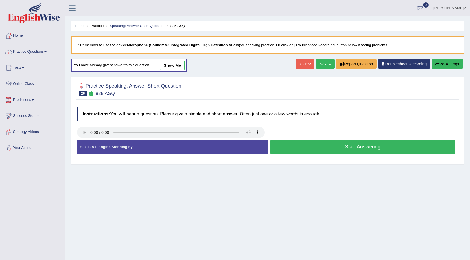
click at [306, 146] on button "Start Answering" at bounding box center [362, 147] width 185 height 14
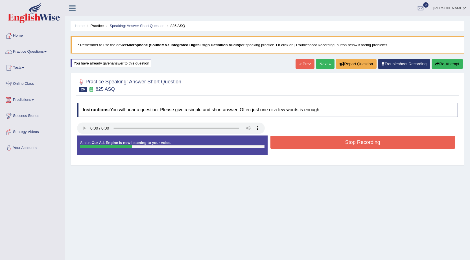
click at [313, 147] on button "Stop Recording" at bounding box center [362, 142] width 185 height 13
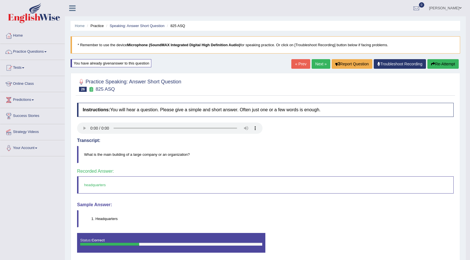
click at [323, 65] on link "Next »" at bounding box center [320, 64] width 19 height 10
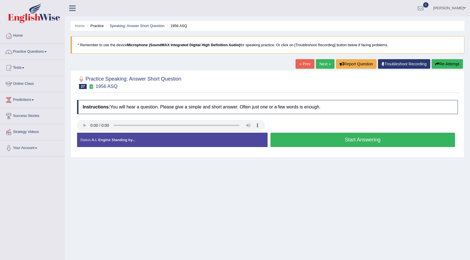
click at [319, 136] on button "Start Answering" at bounding box center [362, 140] width 185 height 14
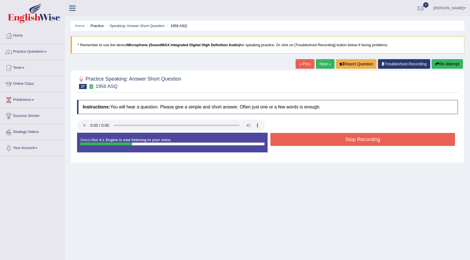
click at [319, 136] on button "Stop Recording" at bounding box center [362, 139] width 185 height 13
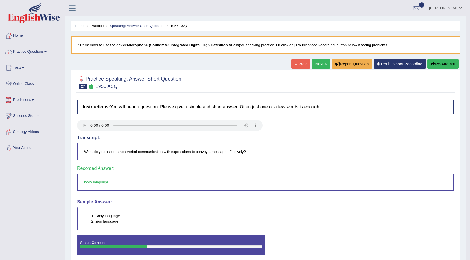
click at [313, 63] on link "Next »" at bounding box center [320, 64] width 19 height 10
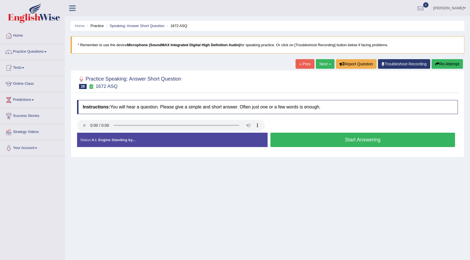
click at [315, 140] on button "Start Answering" at bounding box center [362, 140] width 185 height 14
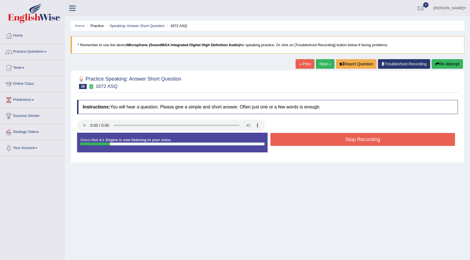
click at [315, 140] on button "Stop Recording" at bounding box center [362, 139] width 185 height 13
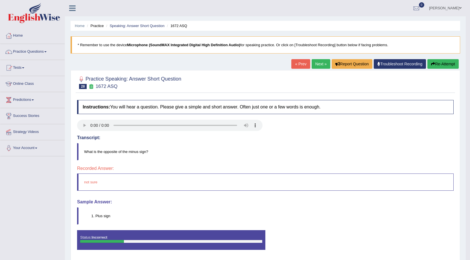
click at [429, 63] on button "Re-Attempt" at bounding box center [442, 64] width 31 height 10
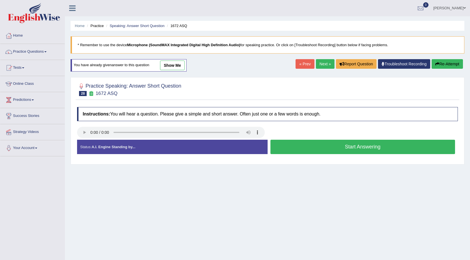
click at [308, 144] on button "Start Answering" at bounding box center [362, 147] width 185 height 14
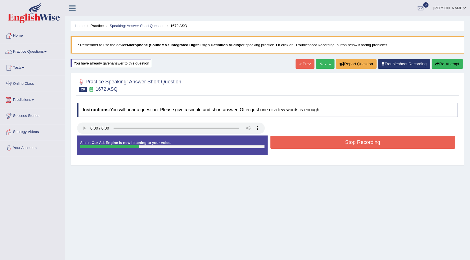
click at [310, 144] on button "Stop Recording" at bounding box center [362, 142] width 185 height 13
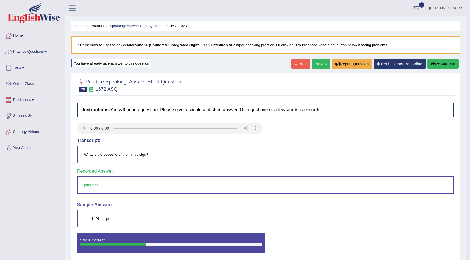
click at [316, 65] on link "Next »" at bounding box center [320, 64] width 19 height 10
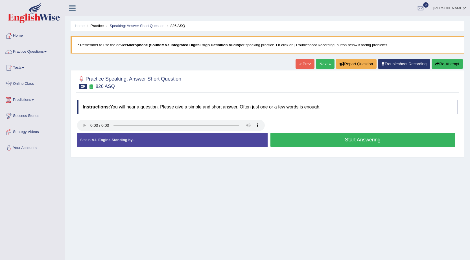
click at [285, 138] on button "Start Answering" at bounding box center [362, 140] width 185 height 14
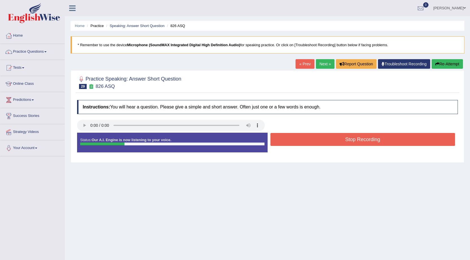
click at [285, 138] on button "Stop Recording" at bounding box center [362, 139] width 185 height 13
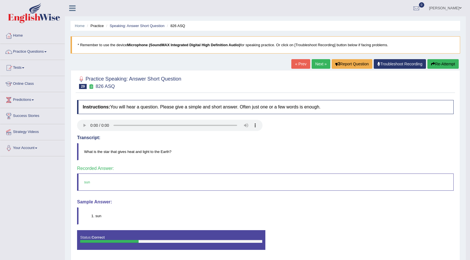
click at [318, 67] on link "Next »" at bounding box center [320, 64] width 19 height 10
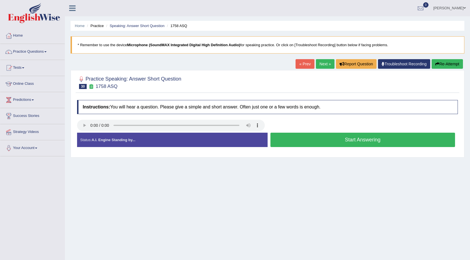
click at [339, 134] on button "Start Answering" at bounding box center [362, 140] width 185 height 14
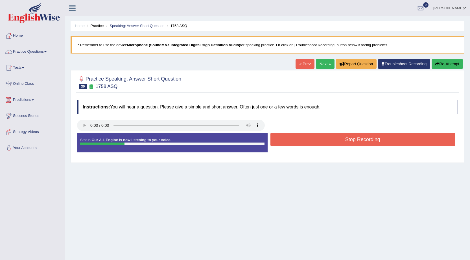
click at [339, 136] on button "Stop Recording" at bounding box center [362, 139] width 185 height 13
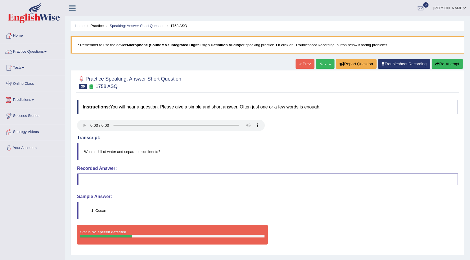
click at [453, 62] on button "Re-Attempt" at bounding box center [446, 64] width 31 height 10
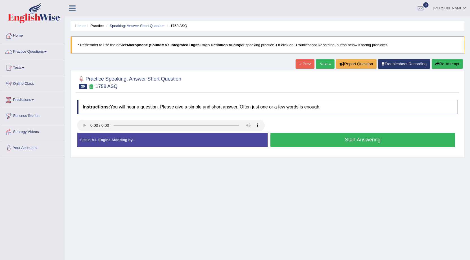
click at [332, 141] on button "Start Answering" at bounding box center [362, 140] width 185 height 14
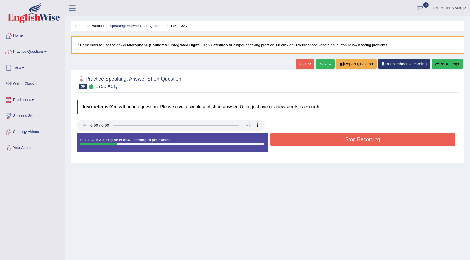
click at [331, 141] on button "Stop Recording" at bounding box center [362, 139] width 185 height 13
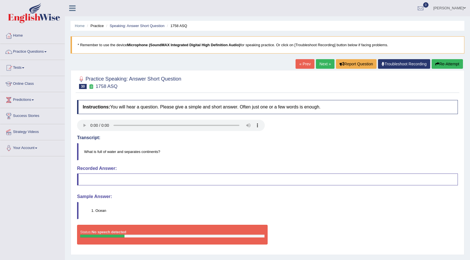
click at [440, 65] on button "Re-Attempt" at bounding box center [446, 64] width 31 height 10
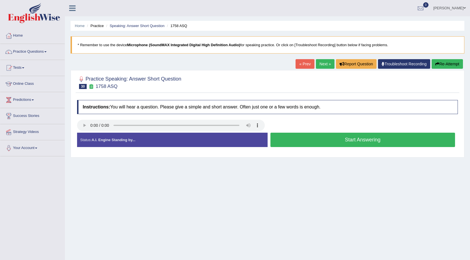
click at [367, 136] on button "Start Answering" at bounding box center [362, 140] width 185 height 14
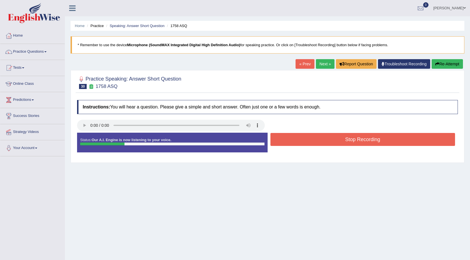
click at [365, 136] on button "Stop Recording" at bounding box center [362, 139] width 185 height 13
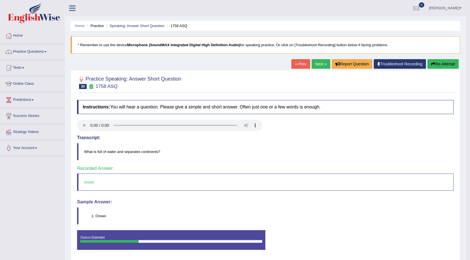
click at [440, 66] on button "Re-Attempt" at bounding box center [442, 64] width 31 height 10
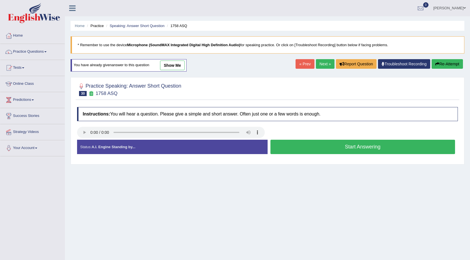
click at [291, 146] on button "Start Answering" at bounding box center [362, 147] width 185 height 14
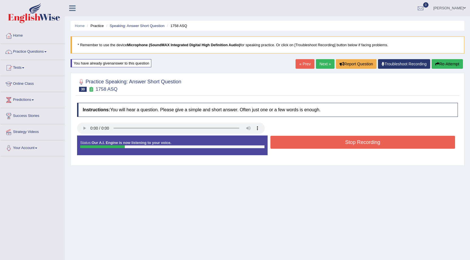
click at [292, 146] on button "Stop Recording" at bounding box center [362, 142] width 185 height 13
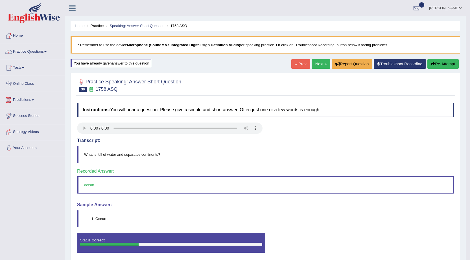
click at [322, 61] on link "Next »" at bounding box center [320, 64] width 19 height 10
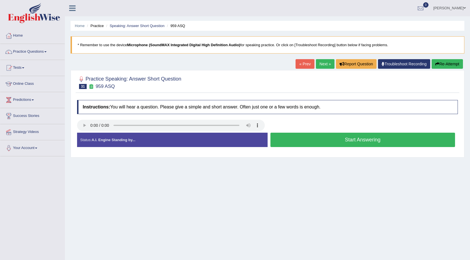
click at [306, 139] on button "Start Answering" at bounding box center [362, 140] width 185 height 14
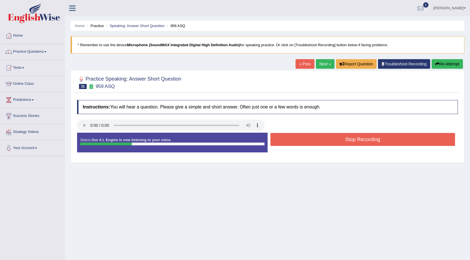
click at [307, 139] on button "Stop Recording" at bounding box center [362, 139] width 185 height 13
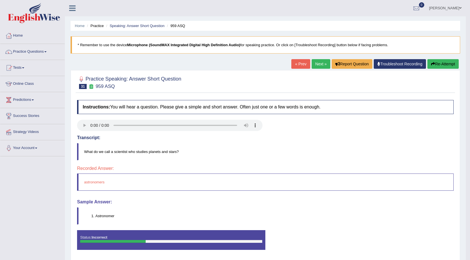
click at [431, 65] on icon "button" at bounding box center [433, 64] width 4 height 4
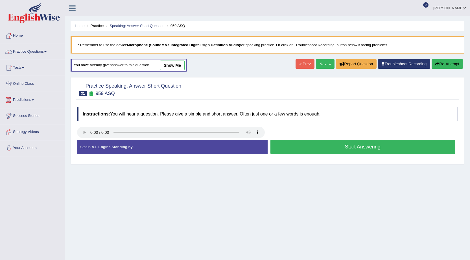
click at [323, 145] on button "Start Answering" at bounding box center [362, 147] width 185 height 14
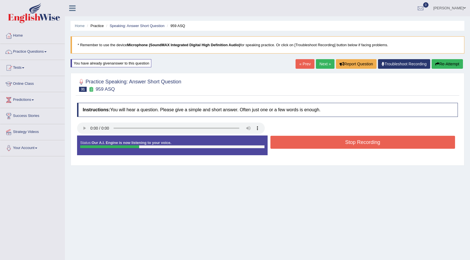
click at [325, 144] on button "Stop Recording" at bounding box center [362, 142] width 185 height 13
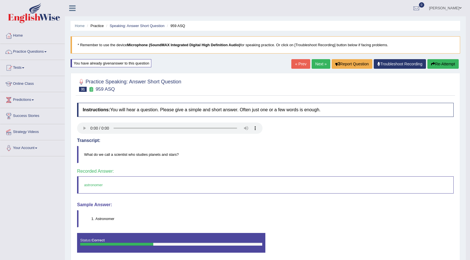
click at [322, 65] on link "Next »" at bounding box center [320, 64] width 19 height 10
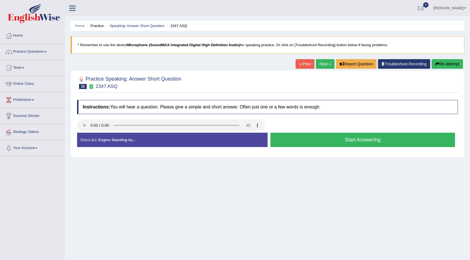
click at [276, 144] on button "Start Answering" at bounding box center [362, 140] width 185 height 14
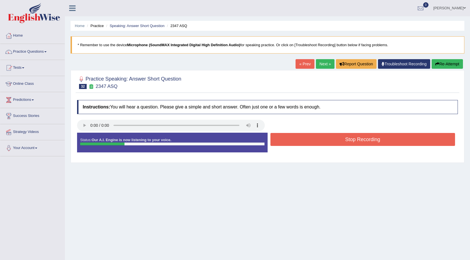
click at [276, 144] on button "Stop Recording" at bounding box center [362, 139] width 185 height 13
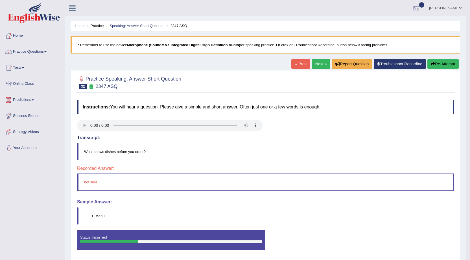
click at [434, 65] on button "Re-Attempt" at bounding box center [442, 64] width 31 height 10
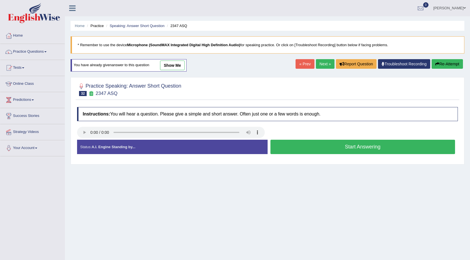
click at [318, 146] on button "Start Answering" at bounding box center [362, 147] width 185 height 14
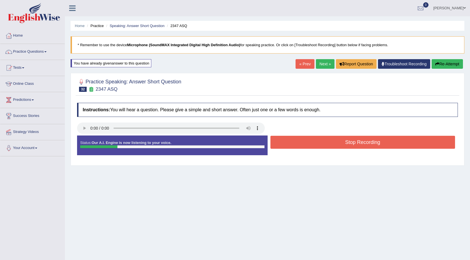
click at [318, 146] on button "Stop Recording" at bounding box center [362, 142] width 185 height 13
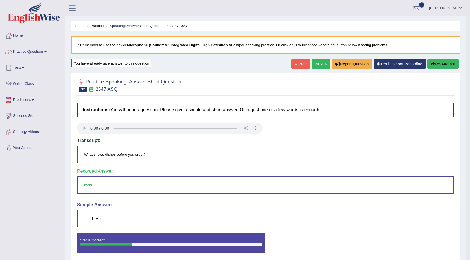
click at [323, 63] on link "Next »" at bounding box center [320, 64] width 19 height 10
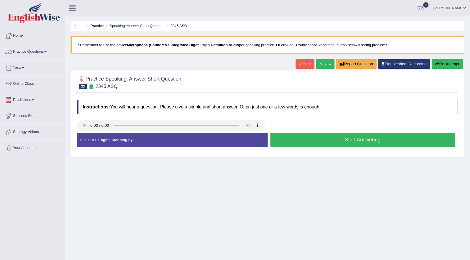
click at [337, 141] on button "Start Answering" at bounding box center [362, 140] width 185 height 14
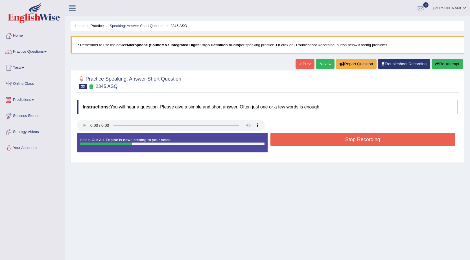
click at [337, 140] on button "Stop Recording" at bounding box center [362, 139] width 185 height 13
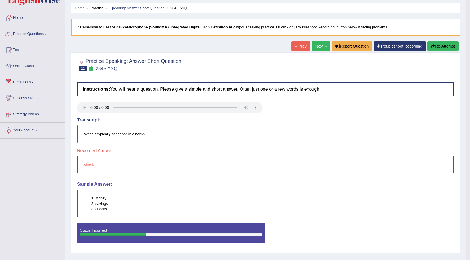
scroll to position [8, 0]
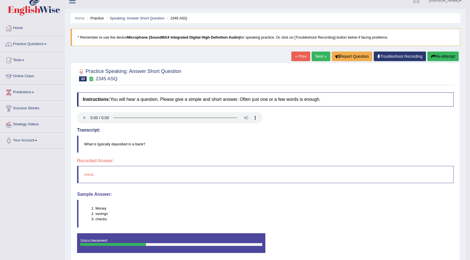
click at [431, 55] on icon "button" at bounding box center [433, 56] width 4 height 4
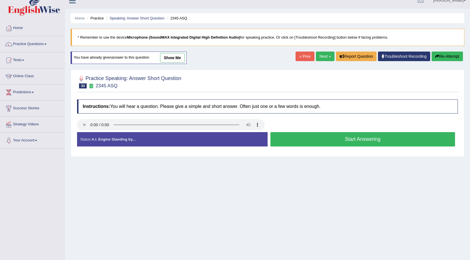
click at [328, 140] on button "Start Answering" at bounding box center [362, 139] width 185 height 14
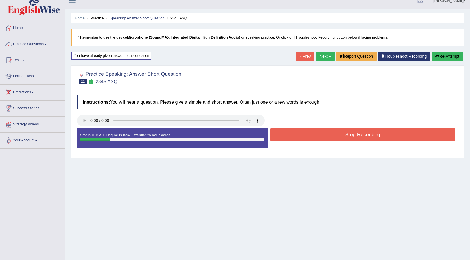
click at [329, 140] on button "Stop Recording" at bounding box center [362, 134] width 185 height 13
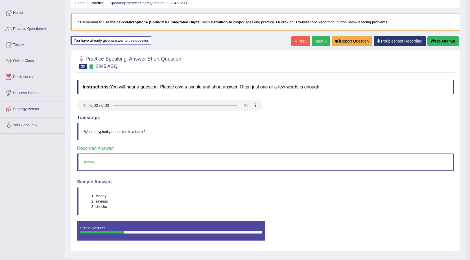
scroll to position [36, 0]
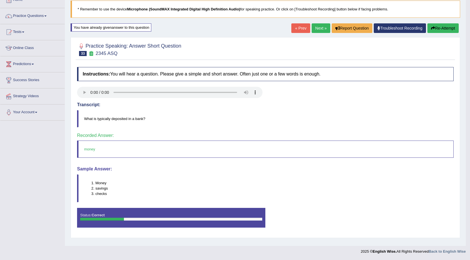
click at [317, 30] on link "Next »" at bounding box center [320, 28] width 19 height 10
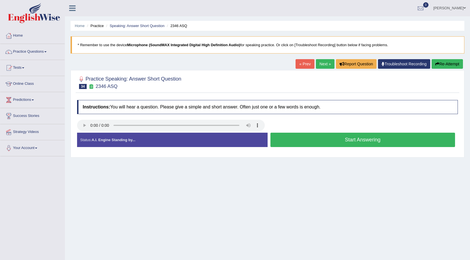
click at [310, 138] on button "Start Answering" at bounding box center [362, 140] width 185 height 14
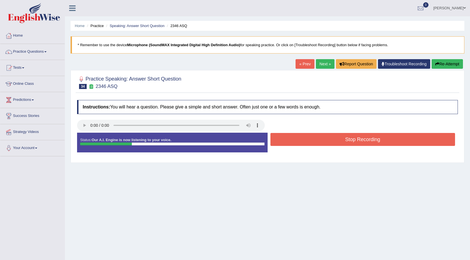
click at [310, 138] on button "Stop Recording" at bounding box center [362, 139] width 185 height 13
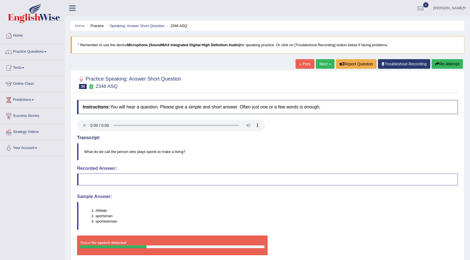
click at [438, 62] on button "Re-Attempt" at bounding box center [446, 64] width 31 height 10
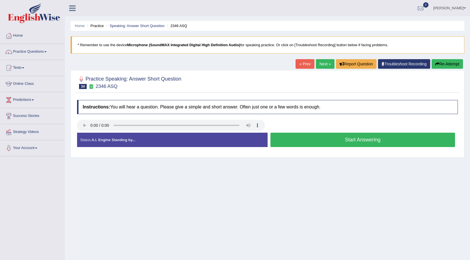
click at [305, 138] on button "Start Answering" at bounding box center [362, 140] width 185 height 14
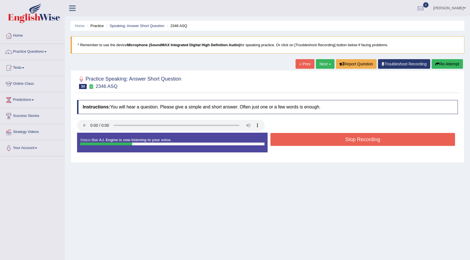
click at [319, 135] on button "Stop Recording" at bounding box center [362, 139] width 185 height 13
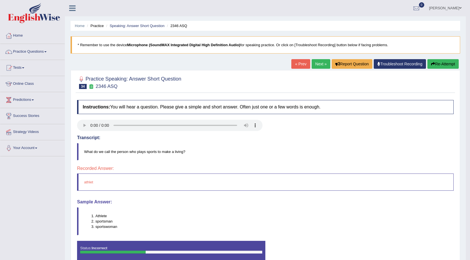
click at [435, 64] on button "Re-Attempt" at bounding box center [442, 64] width 31 height 10
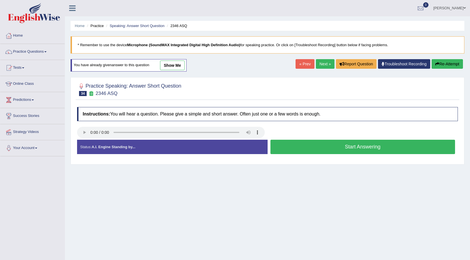
click at [336, 146] on button "Start Answering" at bounding box center [362, 147] width 185 height 14
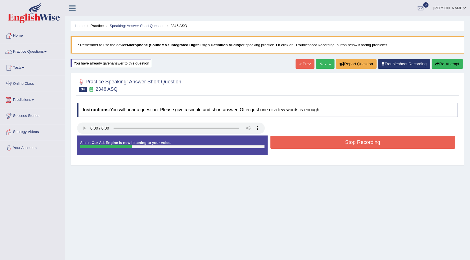
click at [336, 146] on button "Stop Recording" at bounding box center [362, 142] width 185 height 13
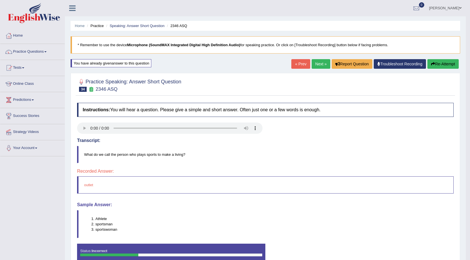
click at [434, 66] on button "Re-Attempt" at bounding box center [442, 64] width 31 height 10
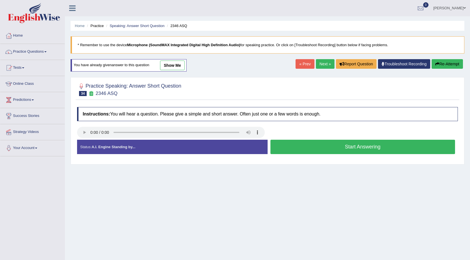
click at [333, 144] on button "Start Answering" at bounding box center [362, 147] width 185 height 14
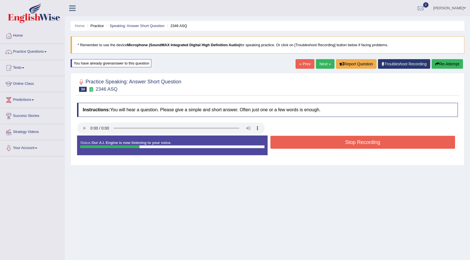
click at [333, 144] on button "Stop Recording" at bounding box center [362, 142] width 185 height 13
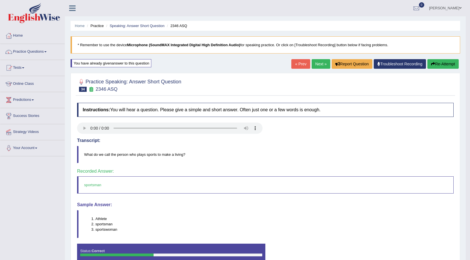
click at [319, 65] on link "Next »" at bounding box center [320, 64] width 19 height 10
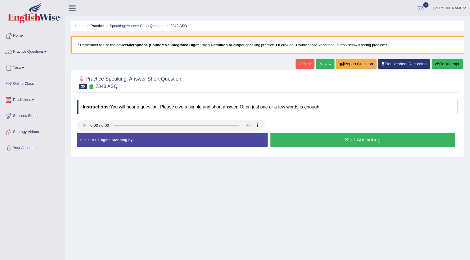
click at [325, 140] on button "Start Answering" at bounding box center [362, 140] width 185 height 14
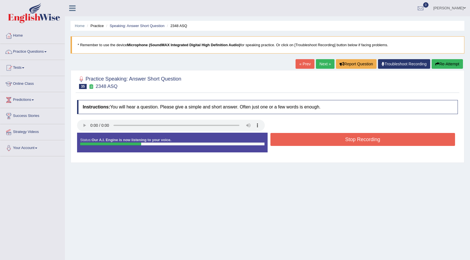
click at [325, 140] on button "Stop Recording" at bounding box center [362, 139] width 185 height 13
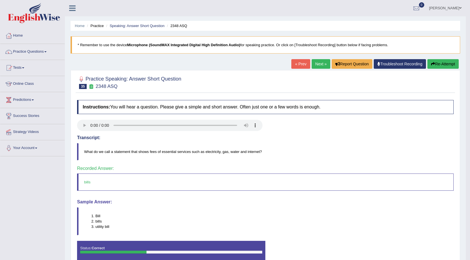
click at [317, 66] on link "Next »" at bounding box center [320, 64] width 19 height 10
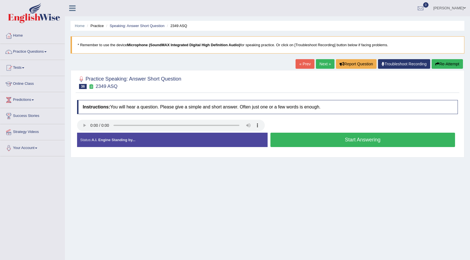
click at [324, 137] on button "Start Answering" at bounding box center [362, 140] width 185 height 14
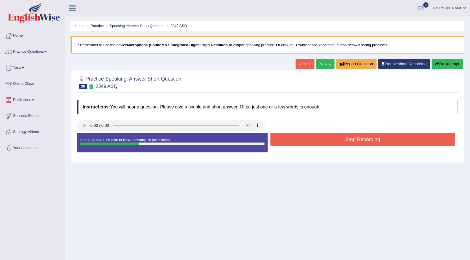
click at [324, 137] on button "Stop Recording" at bounding box center [362, 139] width 185 height 13
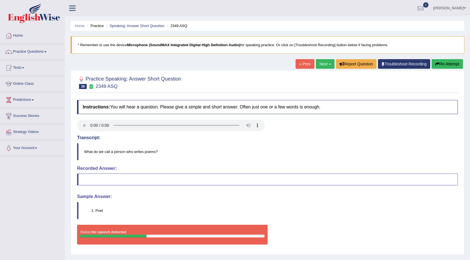
click at [436, 65] on icon "button" at bounding box center [437, 64] width 4 height 4
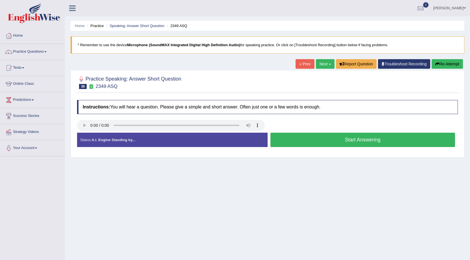
click at [306, 141] on button "Start Answering" at bounding box center [362, 140] width 185 height 14
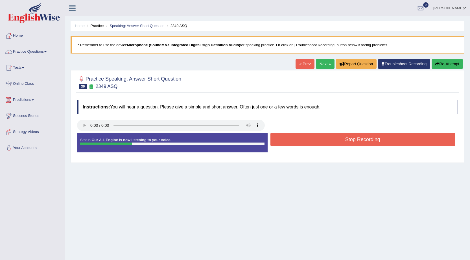
click at [306, 141] on button "Stop Recording" at bounding box center [362, 139] width 185 height 13
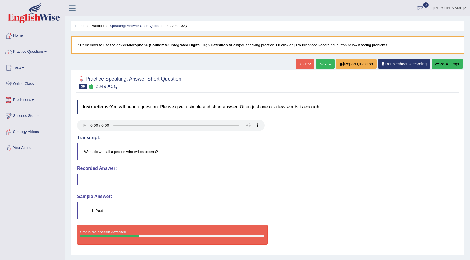
click at [435, 66] on button "Re-Attempt" at bounding box center [446, 64] width 31 height 10
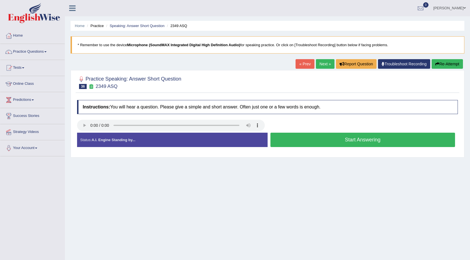
click at [310, 139] on button "Start Answering" at bounding box center [362, 140] width 185 height 14
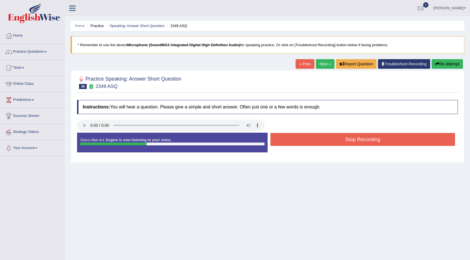
click at [310, 139] on button "Stop Recording" at bounding box center [362, 139] width 185 height 13
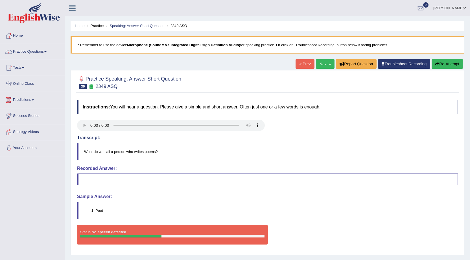
click at [437, 64] on icon "button" at bounding box center [437, 64] width 4 height 4
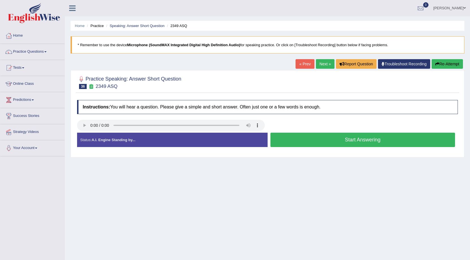
click at [321, 142] on button "Start Answering" at bounding box center [362, 140] width 185 height 14
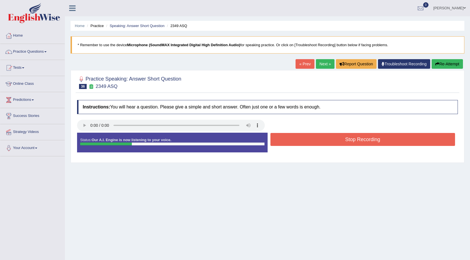
click at [340, 137] on button "Stop Recording" at bounding box center [362, 139] width 185 height 13
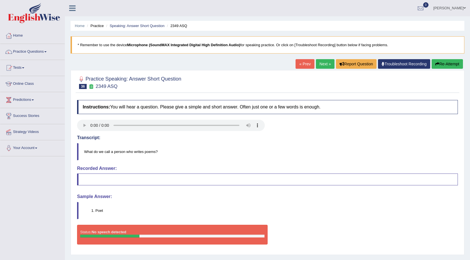
click at [442, 62] on button "Re-Attempt" at bounding box center [446, 64] width 31 height 10
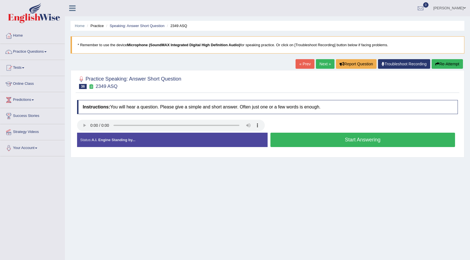
click at [339, 137] on button "Start Answering" at bounding box center [362, 140] width 185 height 14
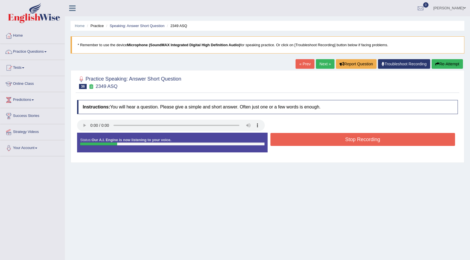
click at [339, 137] on button "Stop Recording" at bounding box center [362, 139] width 185 height 13
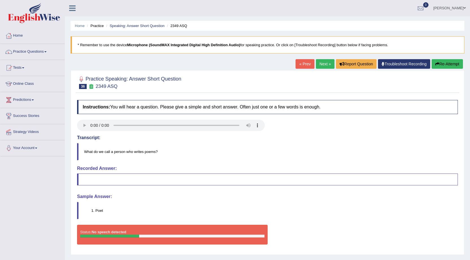
click at [443, 64] on button "Re-Attempt" at bounding box center [446, 64] width 31 height 10
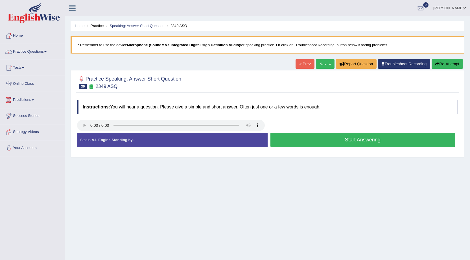
click at [341, 136] on button "Start Answering" at bounding box center [362, 140] width 185 height 14
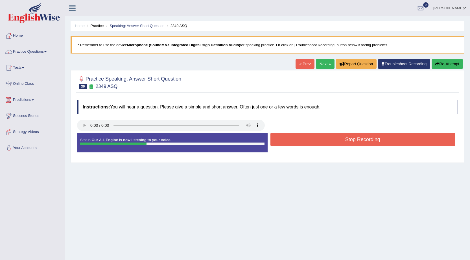
click at [341, 136] on button "Stop Recording" at bounding box center [362, 139] width 185 height 13
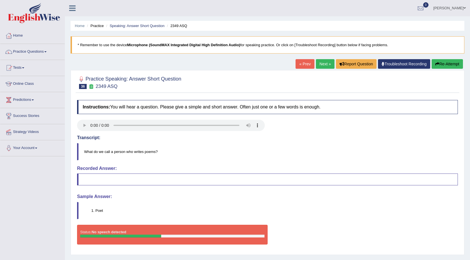
click at [442, 62] on button "Re-Attempt" at bounding box center [446, 64] width 31 height 10
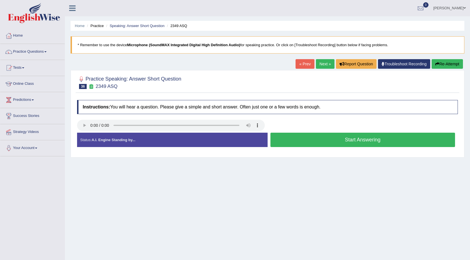
click at [332, 143] on button "Start Answering" at bounding box center [362, 140] width 185 height 14
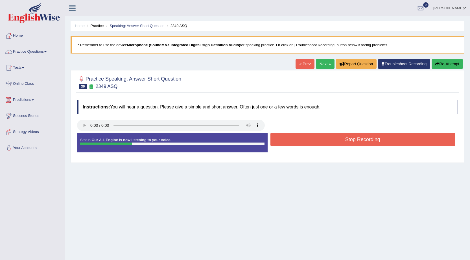
click at [332, 143] on button "Stop Recording" at bounding box center [362, 139] width 185 height 13
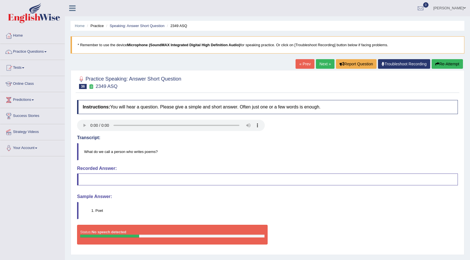
click at [432, 65] on button "Re-Attempt" at bounding box center [446, 64] width 31 height 10
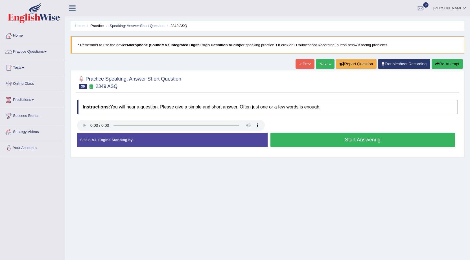
click at [342, 137] on button "Start Answering" at bounding box center [362, 140] width 185 height 14
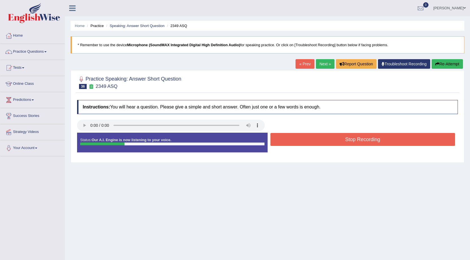
click at [342, 137] on button "Stop Recording" at bounding box center [362, 139] width 185 height 13
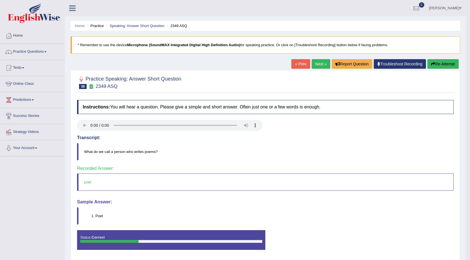
click at [447, 63] on button "Re-Attempt" at bounding box center [442, 64] width 31 height 10
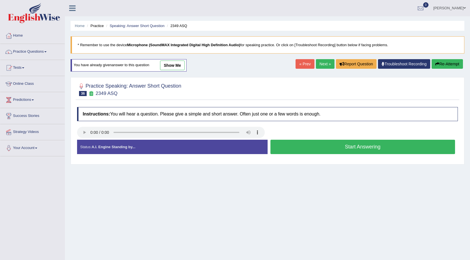
click at [307, 149] on button "Start Answering" at bounding box center [362, 147] width 185 height 14
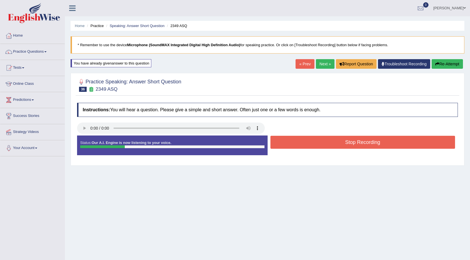
click at [307, 149] on div "Stop Recording" at bounding box center [362, 143] width 190 height 14
click at [307, 145] on button "Stop Recording" at bounding box center [362, 142] width 185 height 13
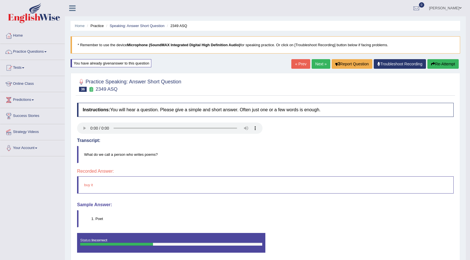
click at [436, 66] on button "Re-Attempt" at bounding box center [442, 64] width 31 height 10
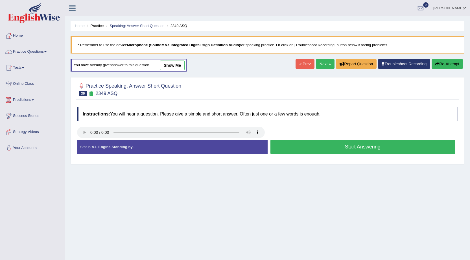
click at [324, 148] on button "Start Answering" at bounding box center [362, 147] width 185 height 14
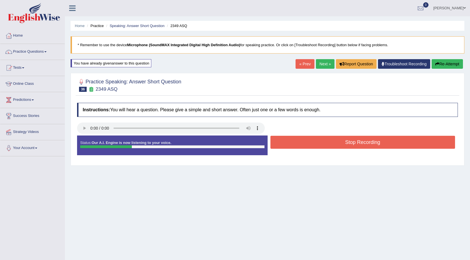
click at [324, 148] on button "Stop Recording" at bounding box center [362, 142] width 185 height 13
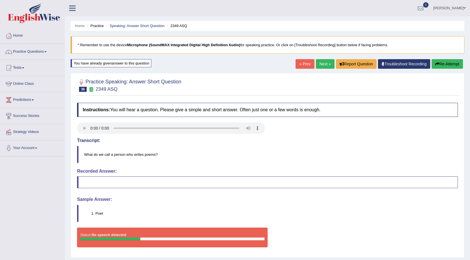
click at [447, 67] on button "Re-Attempt" at bounding box center [446, 64] width 31 height 10
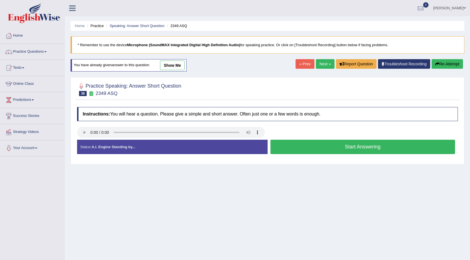
click at [318, 146] on button "Start Answering" at bounding box center [362, 147] width 185 height 14
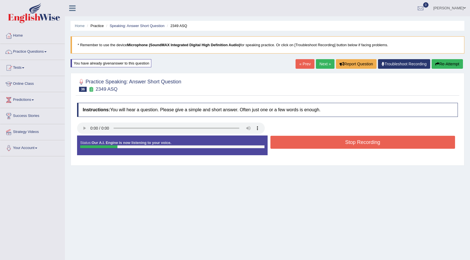
click at [319, 146] on button "Stop Recording" at bounding box center [362, 142] width 185 height 13
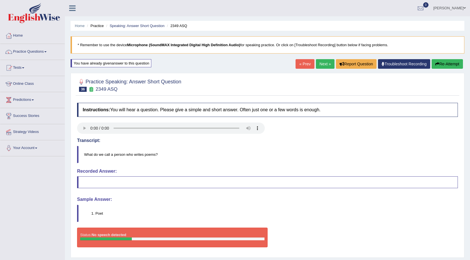
click at [451, 65] on button "Re-Attempt" at bounding box center [446, 64] width 31 height 10
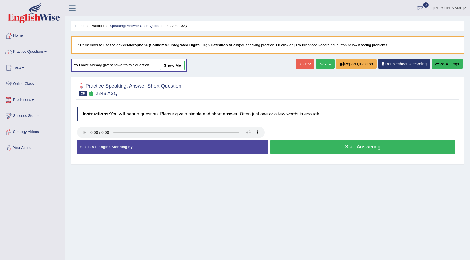
click at [349, 147] on button "Start Answering" at bounding box center [362, 147] width 185 height 14
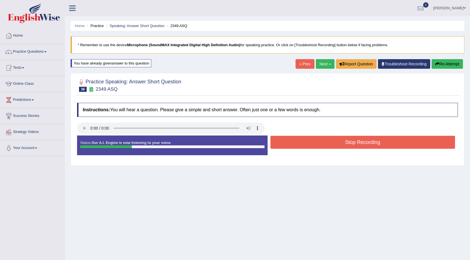
click at [350, 146] on button "Stop Recording" at bounding box center [362, 142] width 185 height 13
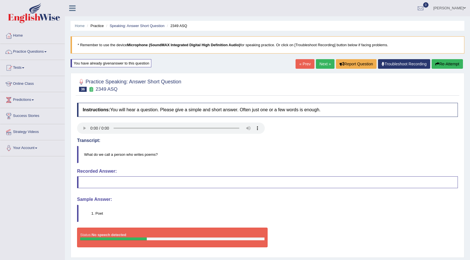
click at [457, 62] on button "Re-Attempt" at bounding box center [446, 64] width 31 height 10
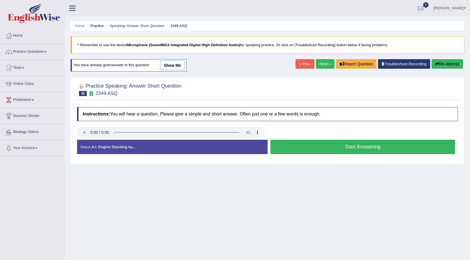
click at [374, 141] on button "Start Answering" at bounding box center [362, 147] width 185 height 14
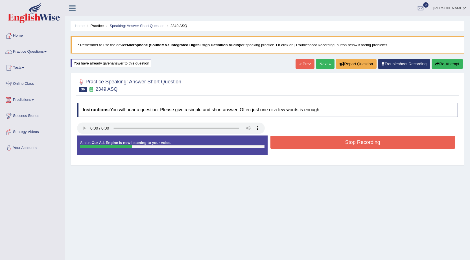
click at [368, 142] on button "Stop Recording" at bounding box center [362, 142] width 185 height 13
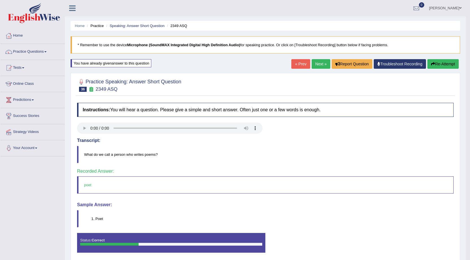
click at [445, 62] on button "Re-Attempt" at bounding box center [442, 64] width 31 height 10
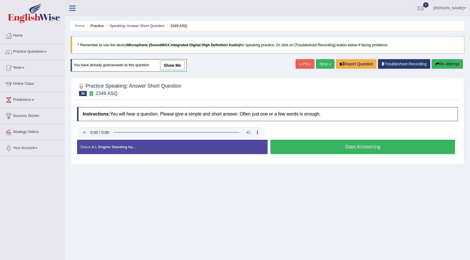
click at [335, 149] on button "Start Answering" at bounding box center [362, 147] width 185 height 14
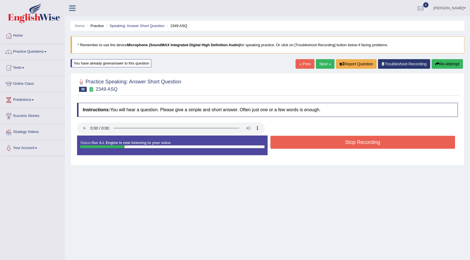
click at [336, 144] on button "Stop Recording" at bounding box center [362, 142] width 185 height 13
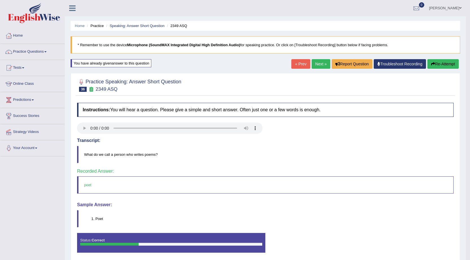
click at [453, 61] on button "Re-Attempt" at bounding box center [442, 64] width 31 height 10
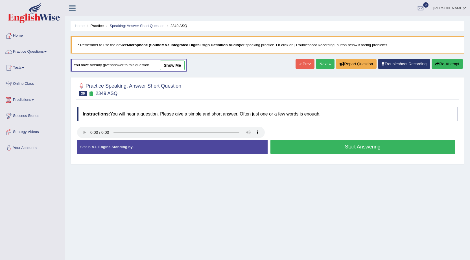
click at [363, 142] on button "Start Answering" at bounding box center [362, 147] width 185 height 14
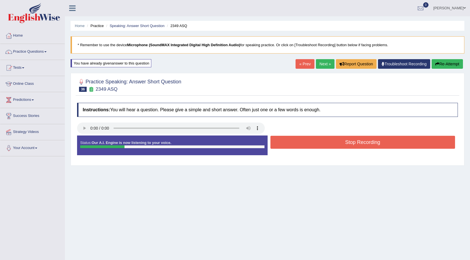
click at [363, 142] on button "Stop Recording" at bounding box center [362, 142] width 185 height 13
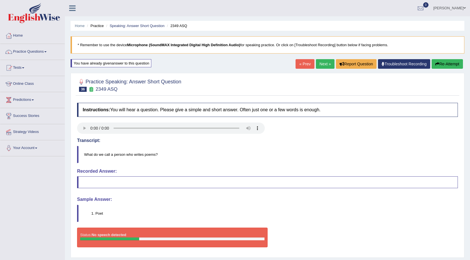
click at [436, 64] on icon "button" at bounding box center [437, 64] width 4 height 4
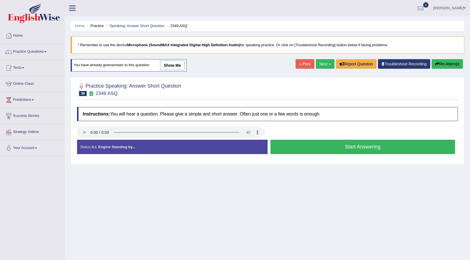
click at [357, 146] on button "Start Answering" at bounding box center [362, 147] width 185 height 14
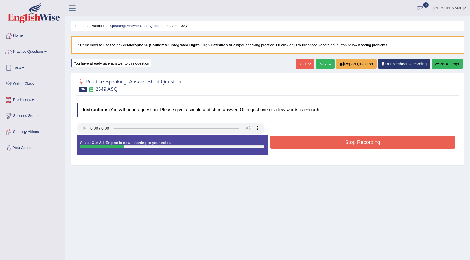
click at [357, 146] on button "Stop Recording" at bounding box center [362, 142] width 185 height 13
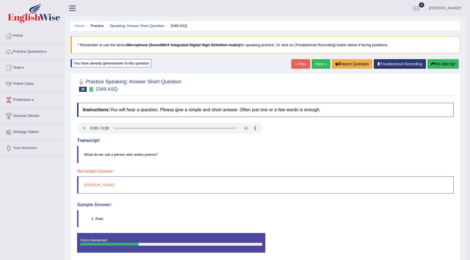
click at [441, 65] on button "Re-Attempt" at bounding box center [442, 64] width 31 height 10
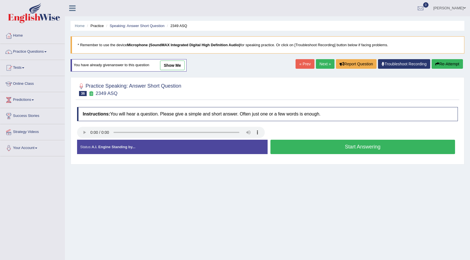
click at [350, 141] on button "Start Answering" at bounding box center [362, 147] width 185 height 14
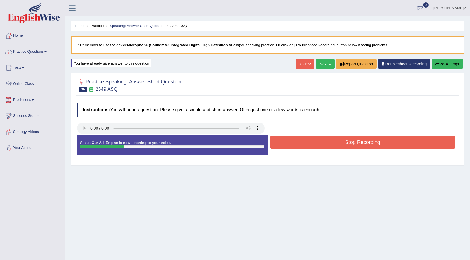
click at [350, 141] on button "Stop Recording" at bounding box center [362, 142] width 185 height 13
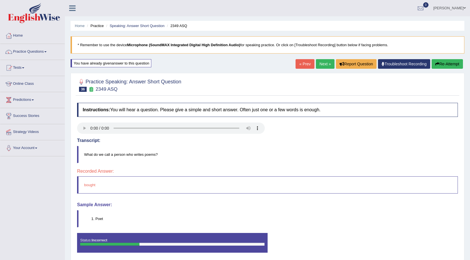
click at [435, 62] on button "Re-Attempt" at bounding box center [446, 64] width 31 height 10
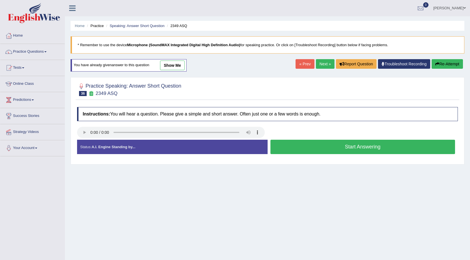
click at [344, 147] on button "Start Answering" at bounding box center [362, 147] width 185 height 14
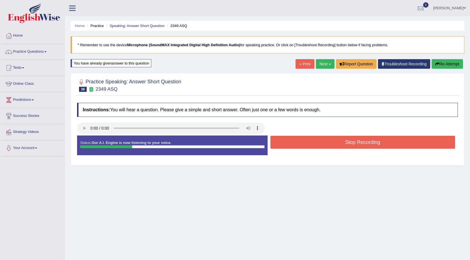
click at [344, 147] on button "Stop Recording" at bounding box center [362, 142] width 185 height 13
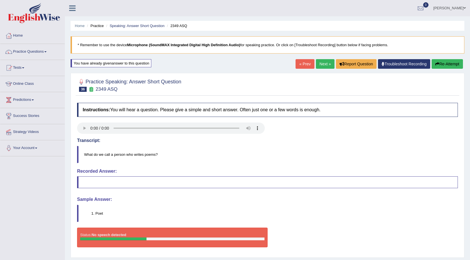
click at [439, 67] on button "Re-Attempt" at bounding box center [446, 64] width 31 height 10
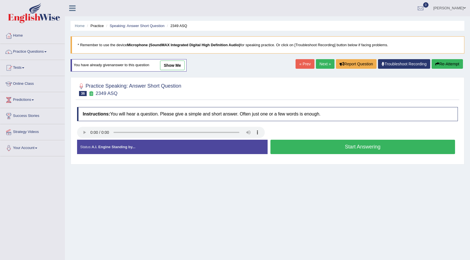
click at [361, 144] on button "Start Answering" at bounding box center [362, 147] width 185 height 14
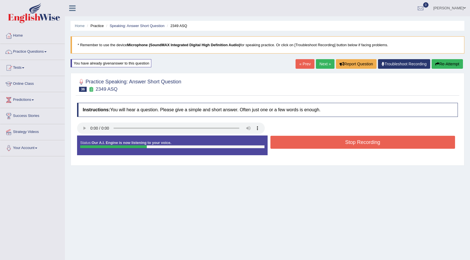
click at [361, 144] on button "Stop Recording" at bounding box center [362, 142] width 185 height 13
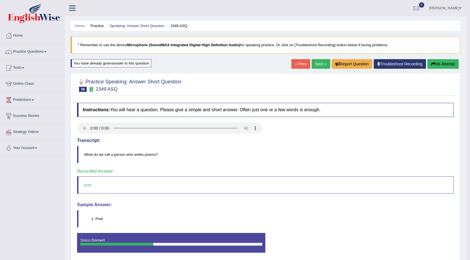
click at [435, 62] on button "Re-Attempt" at bounding box center [442, 64] width 31 height 10
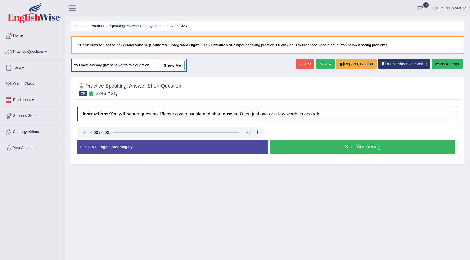
click at [359, 143] on button "Start Answering" at bounding box center [362, 147] width 185 height 14
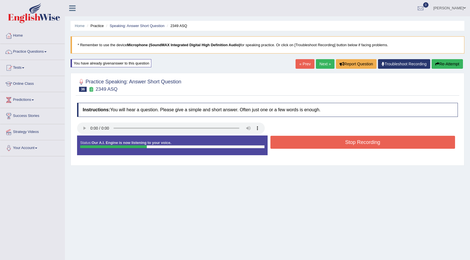
click at [359, 143] on button "Stop Recording" at bounding box center [362, 142] width 185 height 13
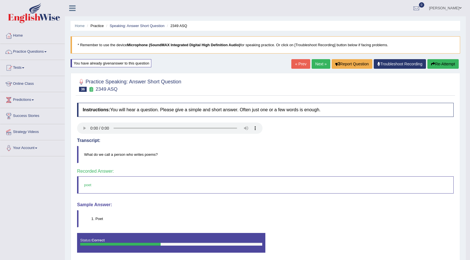
click at [443, 63] on button "Re-Attempt" at bounding box center [442, 64] width 31 height 10
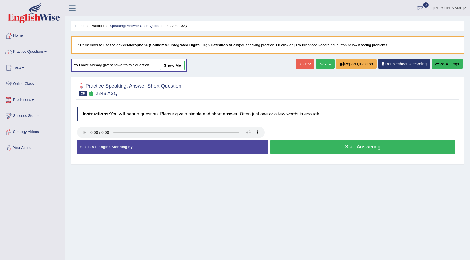
click at [334, 144] on button "Start Answering" at bounding box center [362, 147] width 185 height 14
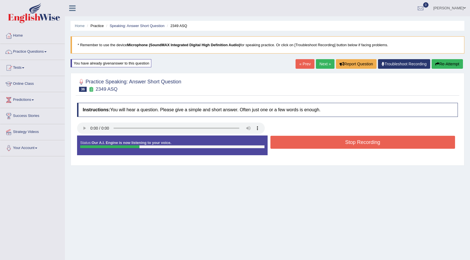
click at [335, 144] on button "Stop Recording" at bounding box center [362, 142] width 185 height 13
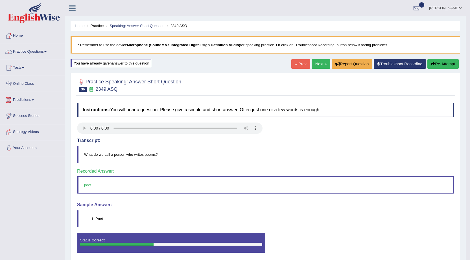
click at [323, 62] on link "Next »" at bounding box center [320, 64] width 19 height 10
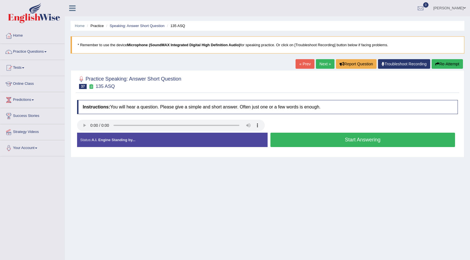
click at [286, 143] on button "Start Answering" at bounding box center [362, 140] width 185 height 14
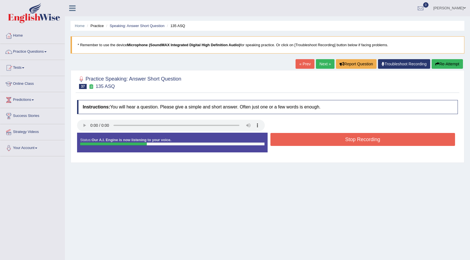
click at [286, 141] on button "Stop Recording" at bounding box center [362, 139] width 185 height 13
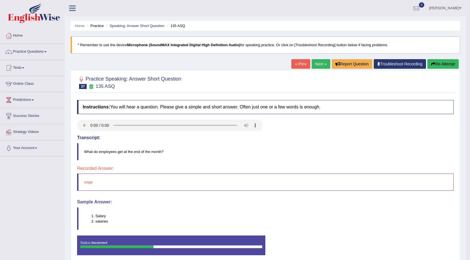
click at [437, 68] on button "Re-Attempt" at bounding box center [442, 64] width 31 height 10
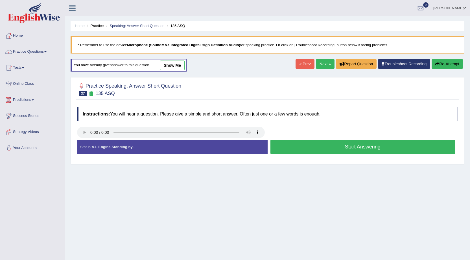
click at [298, 148] on button "Start Answering" at bounding box center [362, 147] width 185 height 14
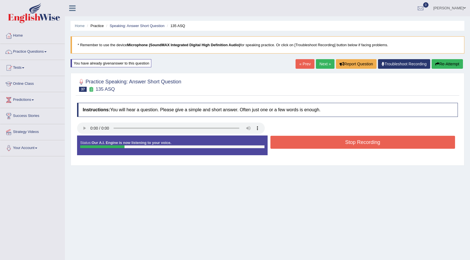
click at [297, 145] on button "Stop Recording" at bounding box center [362, 142] width 185 height 13
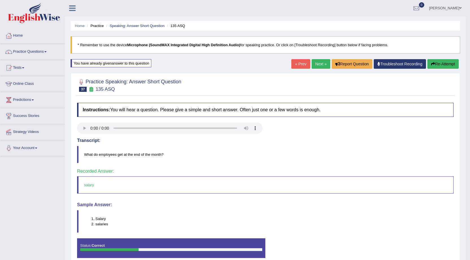
click at [316, 64] on link "Next »" at bounding box center [320, 64] width 19 height 10
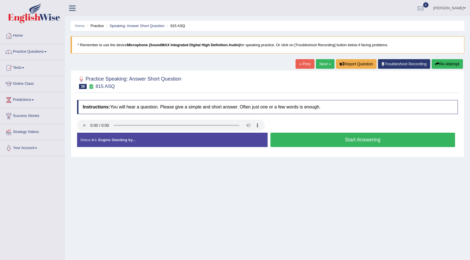
click at [285, 143] on button "Start Answering" at bounding box center [362, 140] width 185 height 14
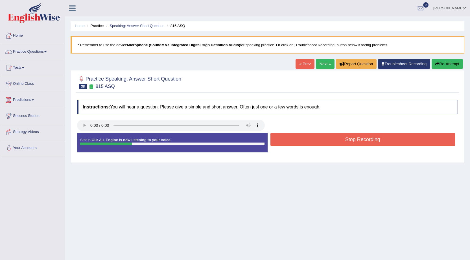
click at [286, 142] on button "Stop Recording" at bounding box center [362, 139] width 185 height 13
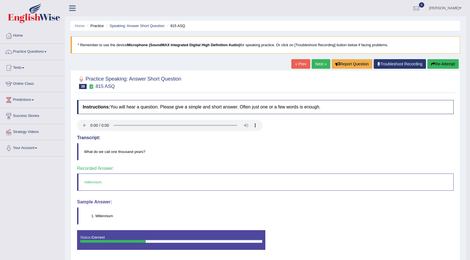
click at [319, 64] on link "Next »" at bounding box center [320, 64] width 19 height 10
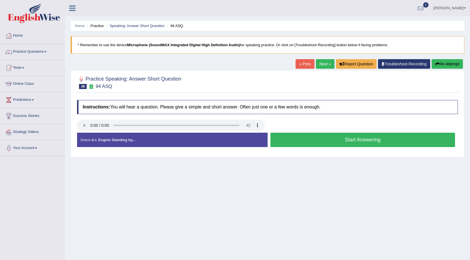
click at [312, 139] on button "Start Answering" at bounding box center [362, 140] width 185 height 14
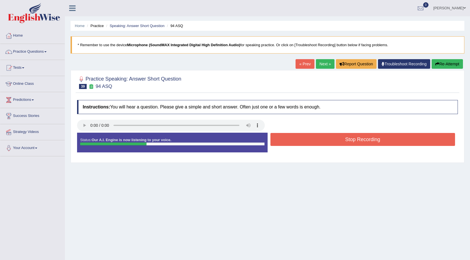
click at [312, 139] on button "Stop Recording" at bounding box center [362, 139] width 185 height 13
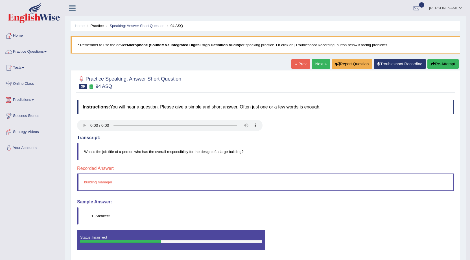
click at [435, 65] on button "Re-Attempt" at bounding box center [442, 64] width 31 height 10
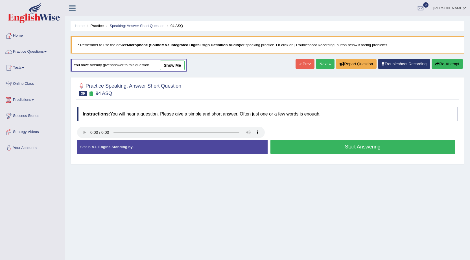
click at [288, 144] on button "Start Answering" at bounding box center [362, 147] width 185 height 14
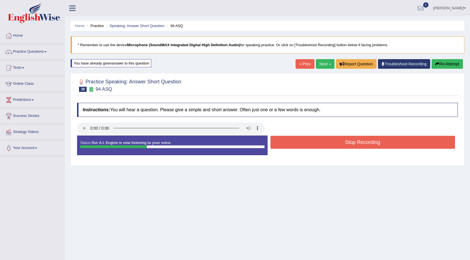
click at [288, 144] on button "Stop Recording" at bounding box center [362, 142] width 185 height 13
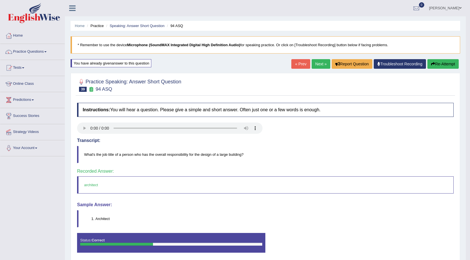
click at [322, 65] on link "Next »" at bounding box center [320, 64] width 19 height 10
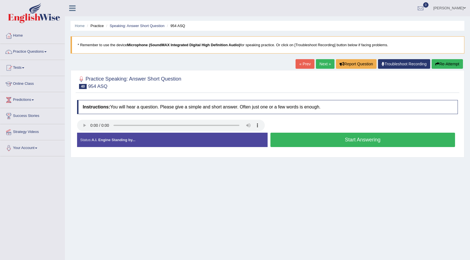
click at [322, 143] on button "Start Answering" at bounding box center [362, 140] width 185 height 14
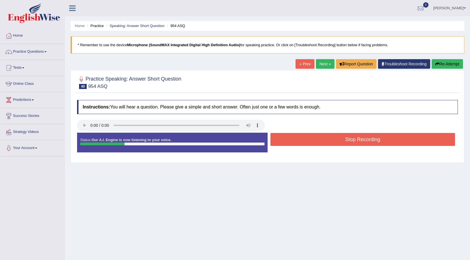
click at [322, 143] on button "Stop Recording" at bounding box center [362, 139] width 185 height 13
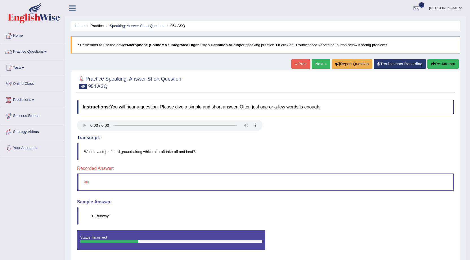
click at [431, 63] on icon "button" at bounding box center [433, 64] width 4 height 4
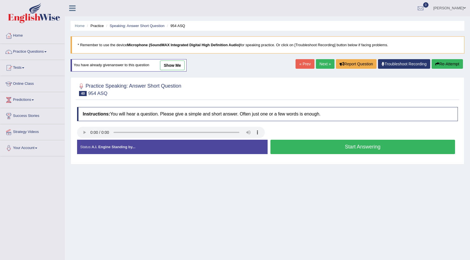
click at [351, 143] on button "Start Answering" at bounding box center [362, 147] width 185 height 14
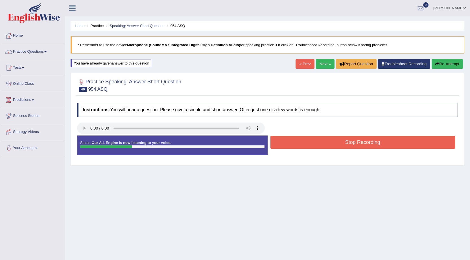
click at [351, 144] on button "Stop Recording" at bounding box center [362, 142] width 185 height 13
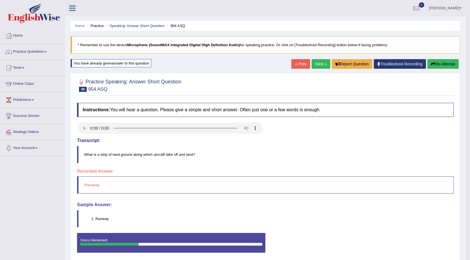
click at [438, 68] on button "Re-Attempt" at bounding box center [442, 64] width 31 height 10
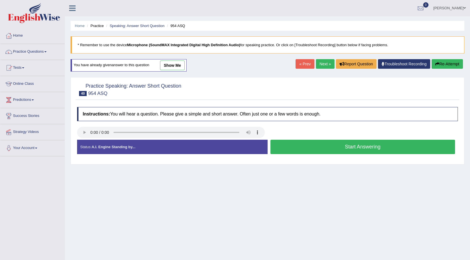
click at [349, 150] on button "Start Answering" at bounding box center [362, 147] width 185 height 14
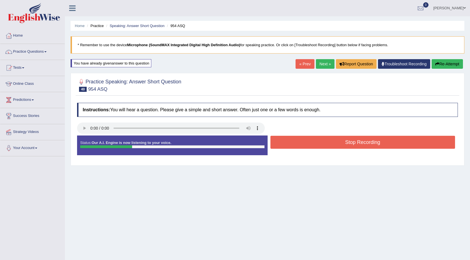
click at [348, 149] on div "Stop Recording" at bounding box center [362, 143] width 190 height 14
click at [347, 142] on button "Stop Recording" at bounding box center [362, 142] width 185 height 13
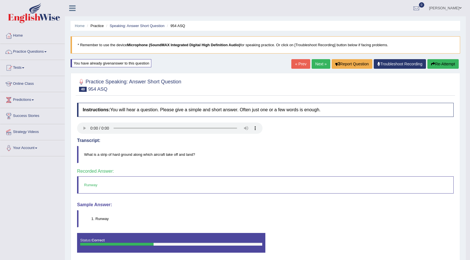
click at [319, 64] on link "Next »" at bounding box center [320, 64] width 19 height 10
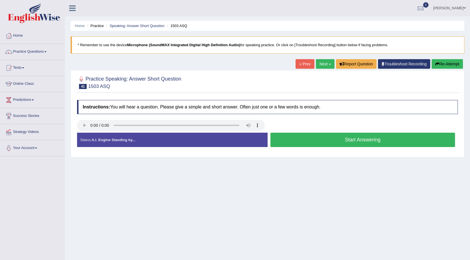
click at [312, 139] on button "Start Answering" at bounding box center [362, 140] width 185 height 14
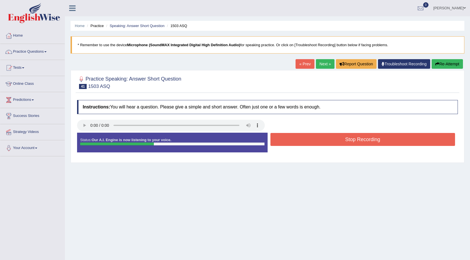
click at [313, 139] on button "Stop Recording" at bounding box center [362, 139] width 185 height 13
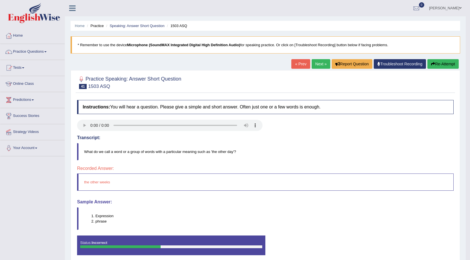
click at [438, 67] on button "Re-Attempt" at bounding box center [442, 64] width 31 height 10
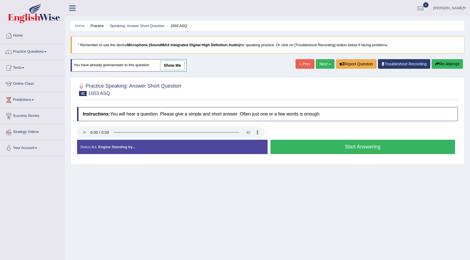
click at [369, 143] on button "Start Answering" at bounding box center [362, 147] width 185 height 14
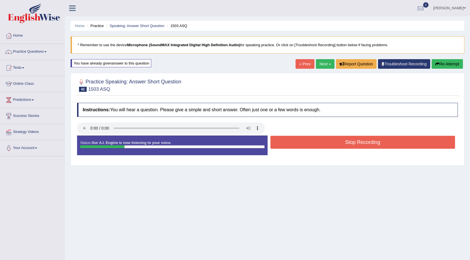
click at [369, 143] on button "Stop Recording" at bounding box center [362, 142] width 185 height 13
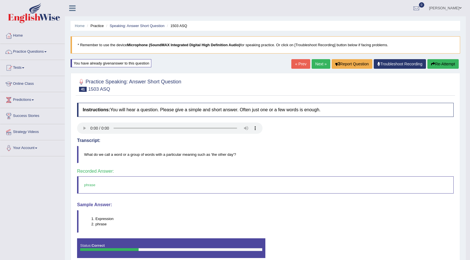
click at [315, 65] on link "Next »" at bounding box center [320, 64] width 19 height 10
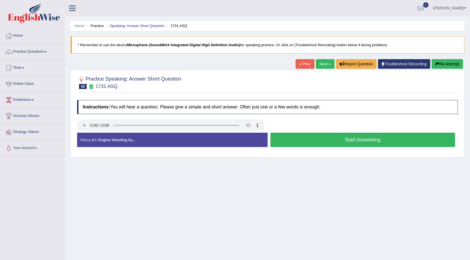
click at [313, 137] on button "Start Answering" at bounding box center [362, 140] width 185 height 14
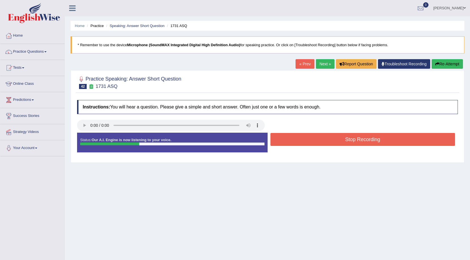
click at [314, 138] on button "Stop Recording" at bounding box center [362, 139] width 185 height 13
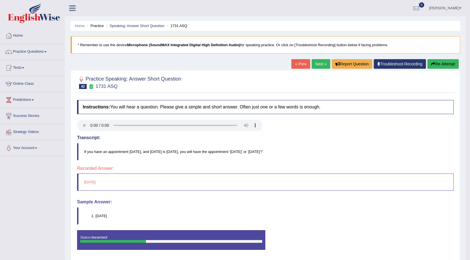
click at [448, 65] on button "Re-Attempt" at bounding box center [442, 64] width 31 height 10
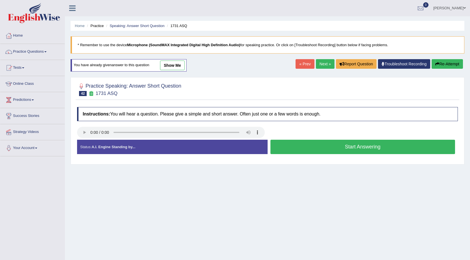
click at [305, 145] on button "Start Answering" at bounding box center [362, 147] width 185 height 14
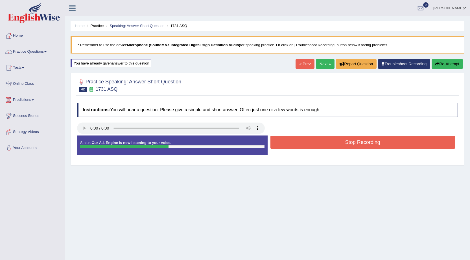
click at [320, 145] on button "Stop Recording" at bounding box center [362, 142] width 185 height 13
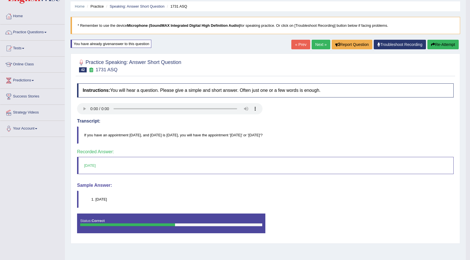
scroll to position [28, 0]
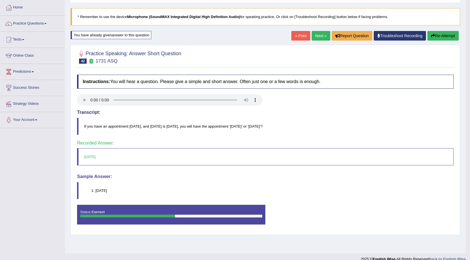
click at [319, 37] on link "Next »" at bounding box center [320, 36] width 19 height 10
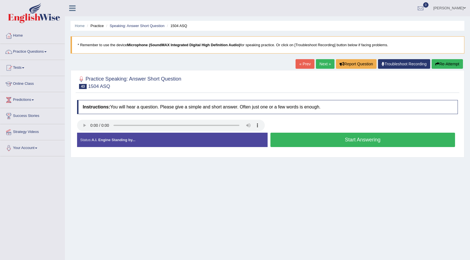
click at [310, 135] on button "Start Answering" at bounding box center [362, 140] width 185 height 14
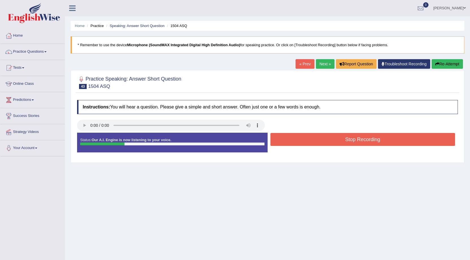
click at [310, 135] on button "Stop Recording" at bounding box center [362, 139] width 185 height 13
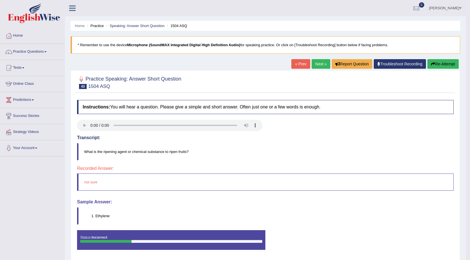
click at [435, 67] on button "Re-Attempt" at bounding box center [442, 64] width 31 height 10
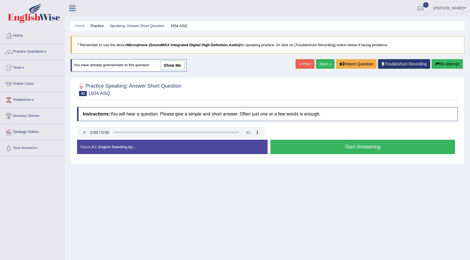
click at [345, 147] on button "Start Answering" at bounding box center [362, 147] width 185 height 14
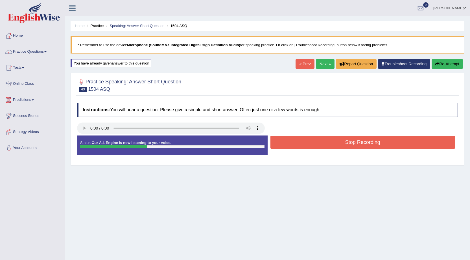
click at [341, 142] on button "Stop Recording" at bounding box center [362, 142] width 185 height 13
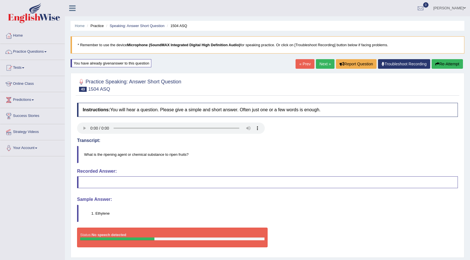
click at [439, 64] on button "Re-Attempt" at bounding box center [446, 64] width 31 height 10
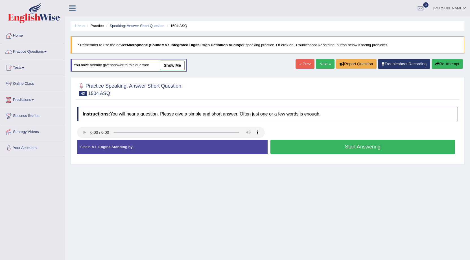
click at [310, 150] on button "Start Answering" at bounding box center [362, 147] width 185 height 14
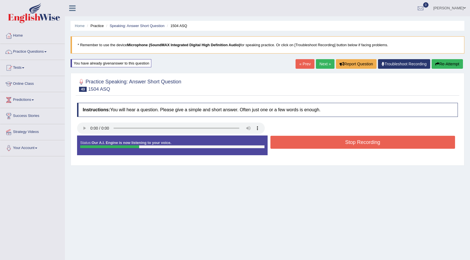
click at [318, 144] on button "Stop Recording" at bounding box center [362, 142] width 185 height 13
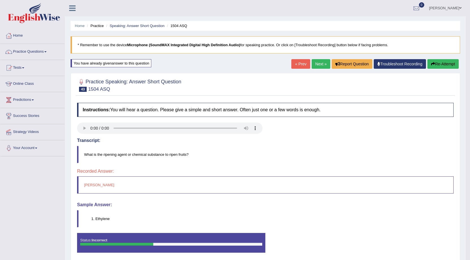
click at [453, 63] on button "Re-Attempt" at bounding box center [442, 64] width 31 height 10
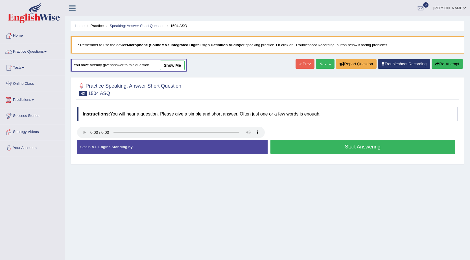
click at [337, 149] on button "Start Answering" at bounding box center [362, 147] width 185 height 14
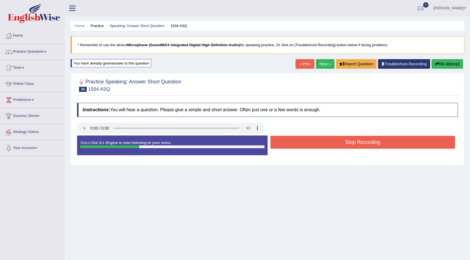
click at [335, 144] on button "Stop Recording" at bounding box center [362, 142] width 185 height 13
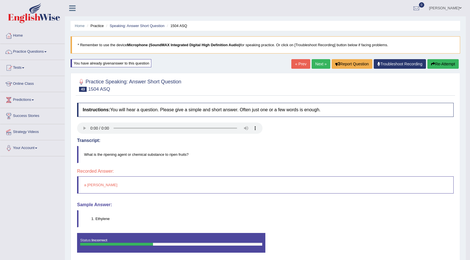
click at [434, 66] on button "Re-Attempt" at bounding box center [442, 64] width 31 height 10
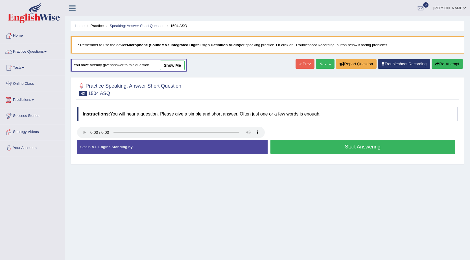
click at [331, 144] on button "Start Answering" at bounding box center [362, 147] width 185 height 14
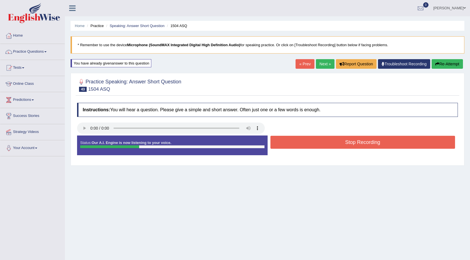
click at [331, 144] on button "Stop Recording" at bounding box center [362, 142] width 185 height 13
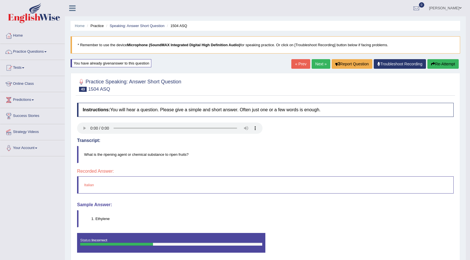
click at [436, 65] on button "Re-Attempt" at bounding box center [442, 64] width 31 height 10
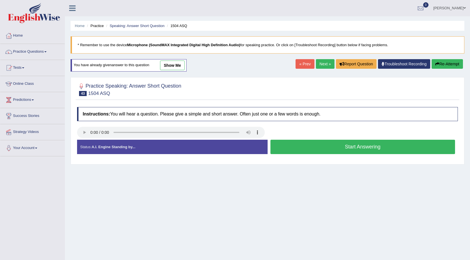
click at [330, 152] on button "Start Answering" at bounding box center [362, 147] width 185 height 14
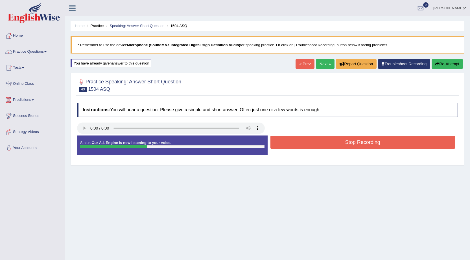
click at [330, 143] on button "Stop Recording" at bounding box center [362, 142] width 185 height 13
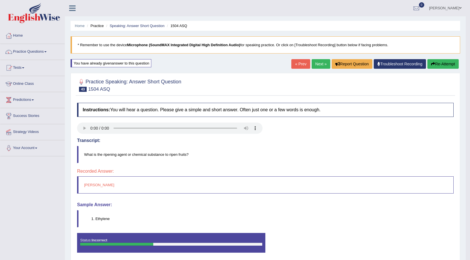
click at [436, 68] on button "Re-Attempt" at bounding box center [442, 64] width 31 height 10
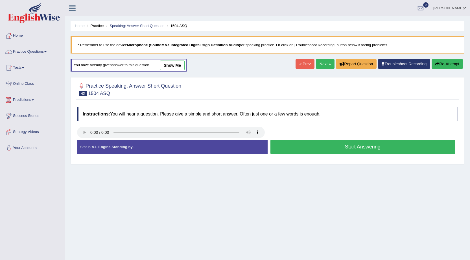
click at [366, 151] on button "Start Answering" at bounding box center [362, 147] width 185 height 14
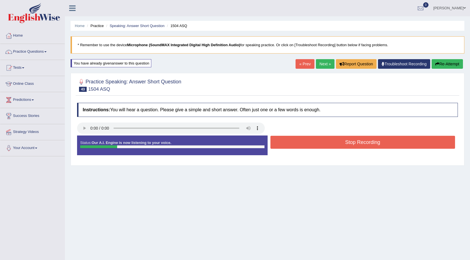
click at [361, 144] on button "Stop Recording" at bounding box center [362, 142] width 185 height 13
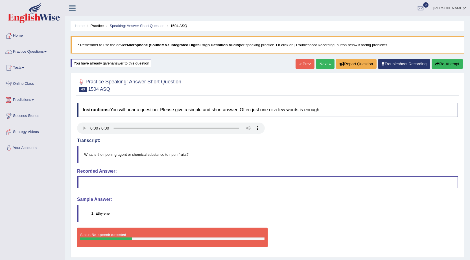
click at [442, 65] on button "Re-Attempt" at bounding box center [446, 64] width 31 height 10
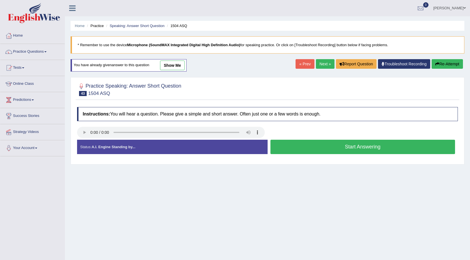
click at [315, 148] on button "Start Answering" at bounding box center [362, 147] width 185 height 14
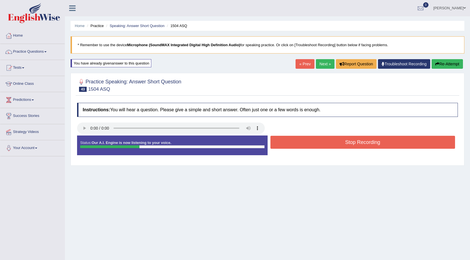
click at [316, 148] on button "Stop Recording" at bounding box center [362, 142] width 185 height 13
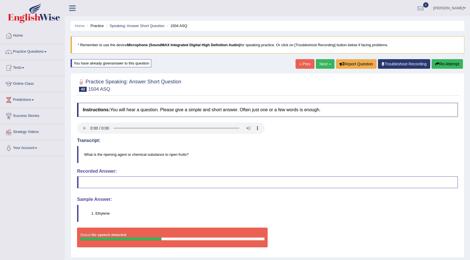
click at [438, 63] on icon "button" at bounding box center [437, 64] width 4 height 4
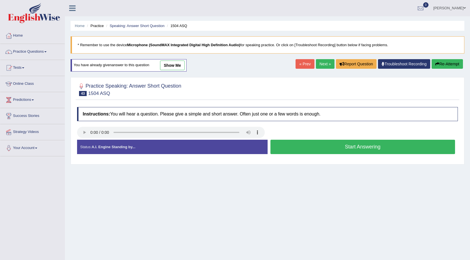
click at [297, 144] on button "Start Answering" at bounding box center [362, 147] width 185 height 14
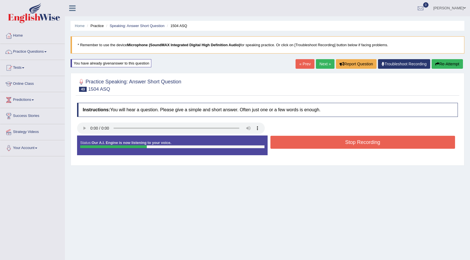
click at [298, 144] on button "Stop Recording" at bounding box center [362, 142] width 185 height 13
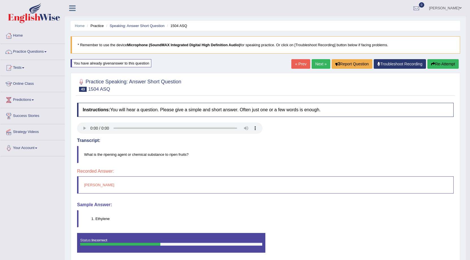
click at [444, 67] on button "Re-Attempt" at bounding box center [442, 64] width 31 height 10
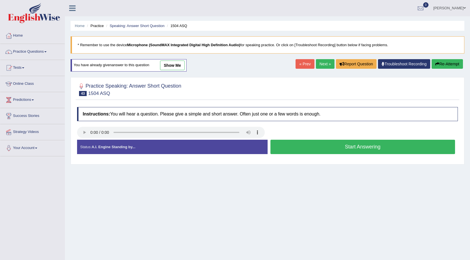
click at [357, 148] on button "Start Answering" at bounding box center [362, 147] width 185 height 14
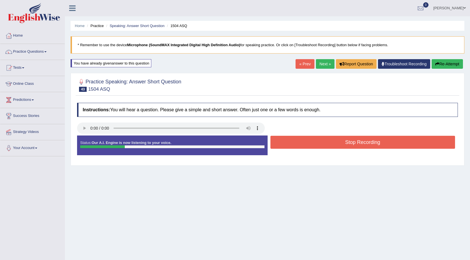
click at [356, 144] on button "Stop Recording" at bounding box center [362, 142] width 185 height 13
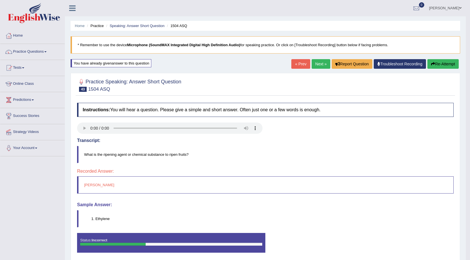
click at [321, 63] on link "Next »" at bounding box center [320, 64] width 19 height 10
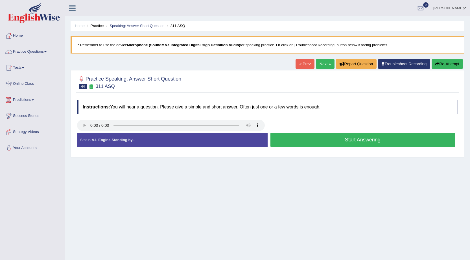
click at [318, 141] on button "Start Answering" at bounding box center [362, 140] width 185 height 14
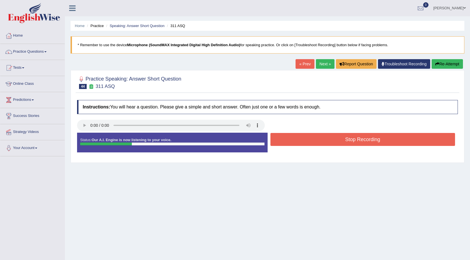
click at [318, 141] on button "Stop Recording" at bounding box center [362, 139] width 185 height 13
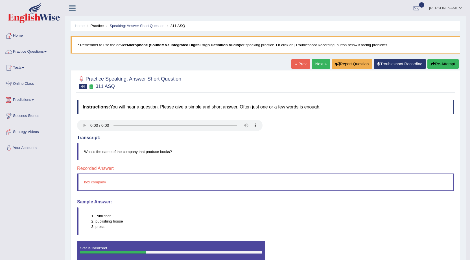
click at [435, 65] on button "Re-Attempt" at bounding box center [442, 64] width 31 height 10
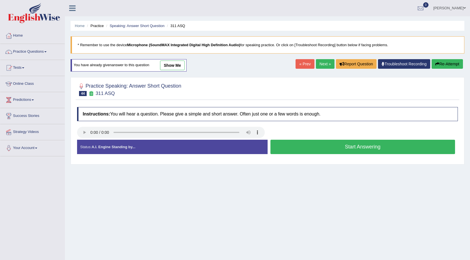
click at [299, 143] on button "Start Answering" at bounding box center [362, 147] width 185 height 14
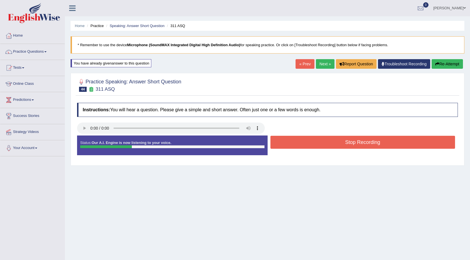
click at [300, 142] on button "Stop Recording" at bounding box center [362, 142] width 185 height 13
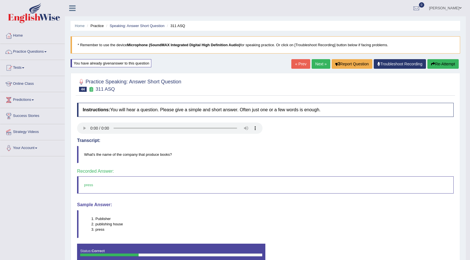
click at [322, 63] on link "Next »" at bounding box center [320, 64] width 19 height 10
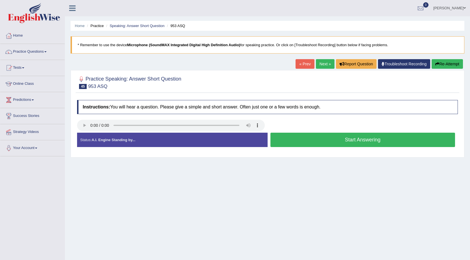
click at [308, 144] on button "Start Answering" at bounding box center [362, 140] width 185 height 14
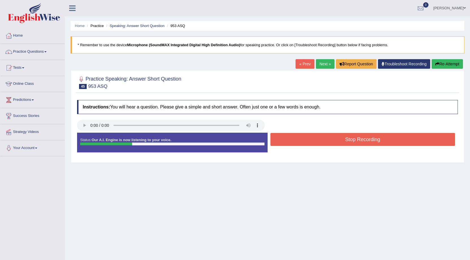
click at [308, 144] on button "Stop Recording" at bounding box center [362, 139] width 185 height 13
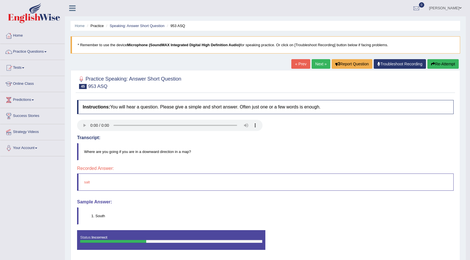
click at [431, 66] on icon "button" at bounding box center [433, 64] width 4 height 4
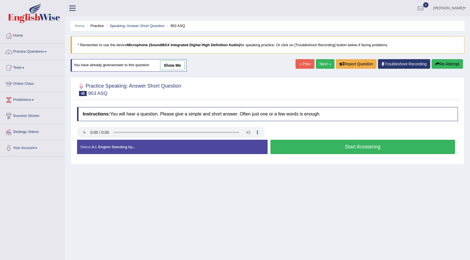
click at [340, 144] on button "Start Answering" at bounding box center [362, 147] width 185 height 14
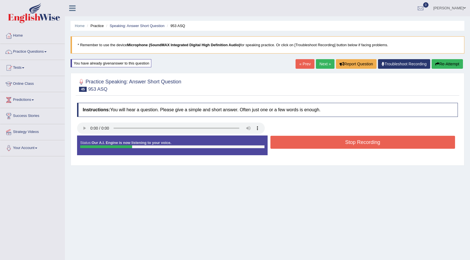
click at [340, 144] on button "Stop Recording" at bounding box center [362, 142] width 185 height 13
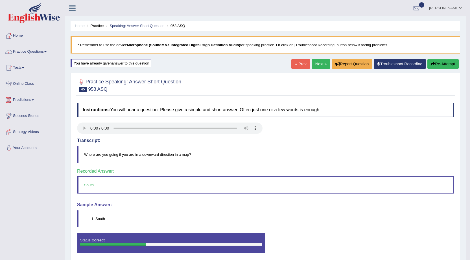
click at [323, 67] on link "Next »" at bounding box center [320, 64] width 19 height 10
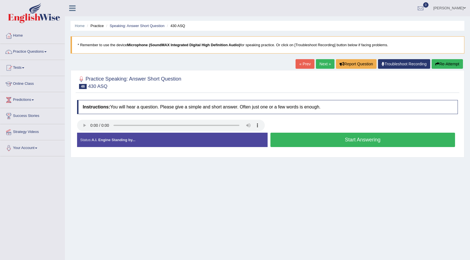
click at [340, 140] on button "Start Answering" at bounding box center [362, 140] width 185 height 14
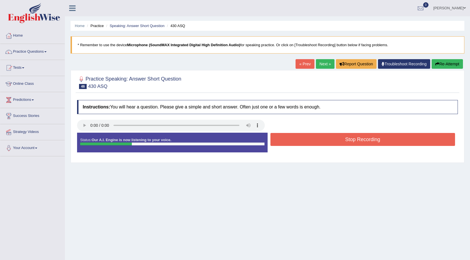
click at [340, 140] on button "Stop Recording" at bounding box center [362, 139] width 185 height 13
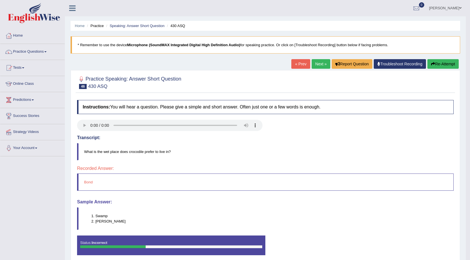
click at [444, 66] on button "Re-Attempt" at bounding box center [442, 64] width 31 height 10
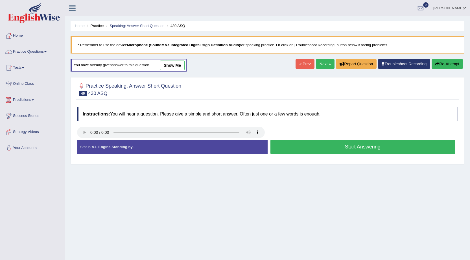
click at [302, 152] on button "Start Answering" at bounding box center [362, 147] width 185 height 14
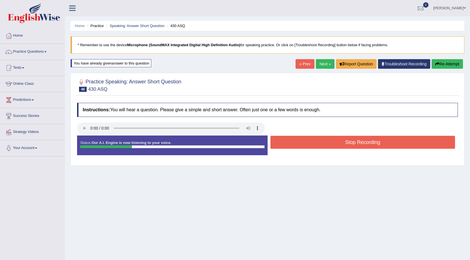
click at [304, 143] on button "Stop Recording" at bounding box center [362, 142] width 185 height 13
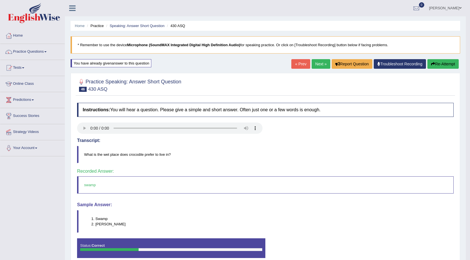
click at [322, 65] on link "Next »" at bounding box center [320, 64] width 19 height 10
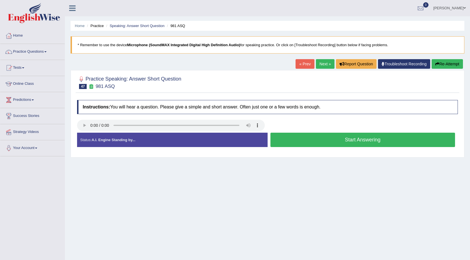
click at [376, 139] on button "Start Answering" at bounding box center [362, 140] width 185 height 14
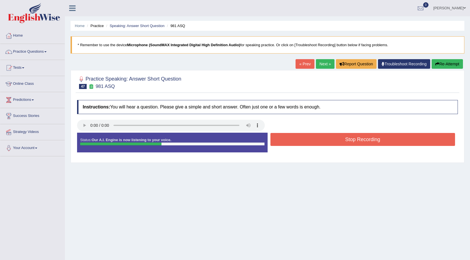
click at [337, 144] on button "Stop Recording" at bounding box center [362, 139] width 185 height 13
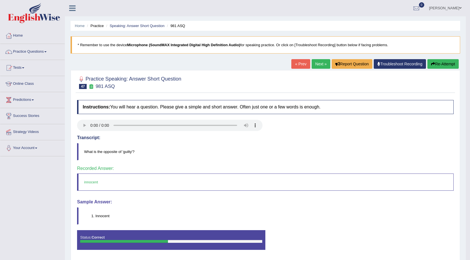
click at [322, 65] on link "Next »" at bounding box center [320, 64] width 19 height 10
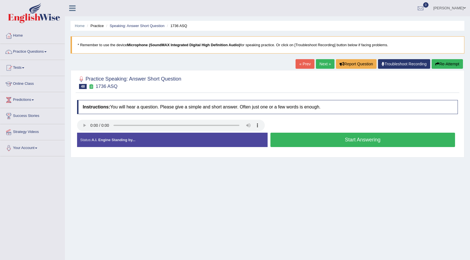
click at [297, 144] on button "Start Answering" at bounding box center [362, 140] width 185 height 14
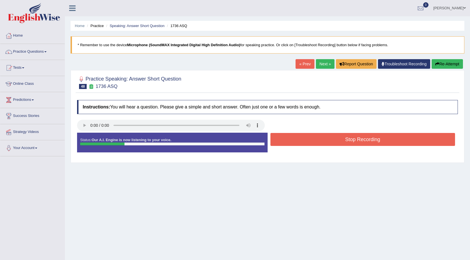
click at [297, 143] on button "Stop Recording" at bounding box center [362, 139] width 185 height 13
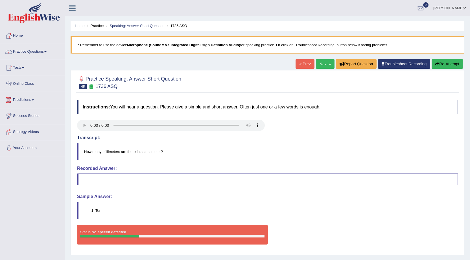
click at [449, 66] on button "Re-Attempt" at bounding box center [446, 64] width 31 height 10
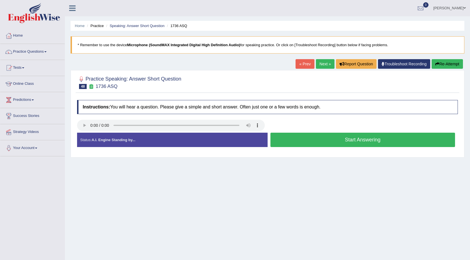
click at [300, 138] on button "Start Answering" at bounding box center [362, 140] width 185 height 14
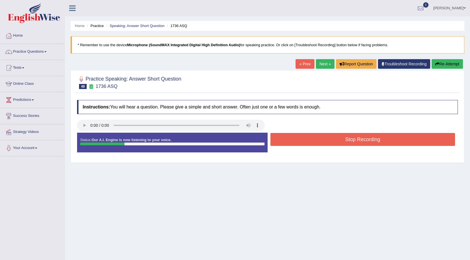
click at [304, 137] on button "Stop Recording" at bounding box center [362, 139] width 185 height 13
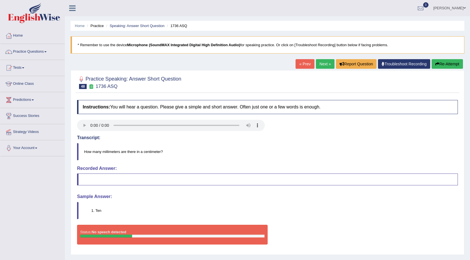
click at [449, 63] on button "Re-Attempt" at bounding box center [446, 64] width 31 height 10
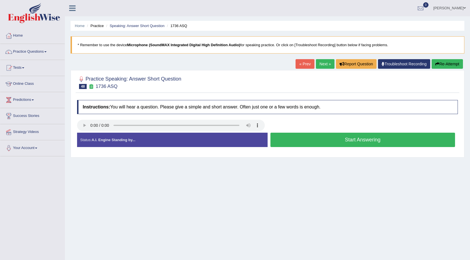
click at [343, 141] on button "Start Answering" at bounding box center [362, 140] width 185 height 14
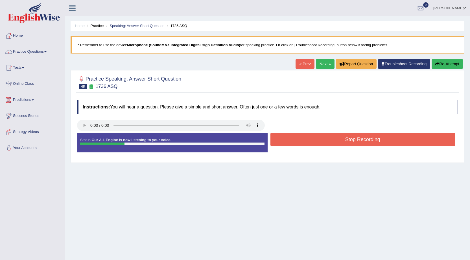
click at [343, 141] on button "Stop Recording" at bounding box center [362, 139] width 185 height 13
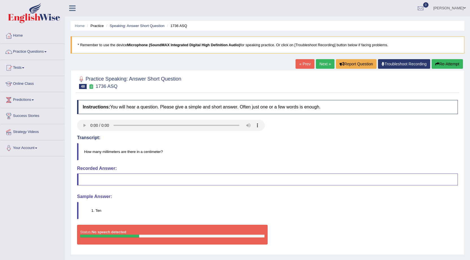
click at [440, 65] on button "Re-Attempt" at bounding box center [446, 64] width 31 height 10
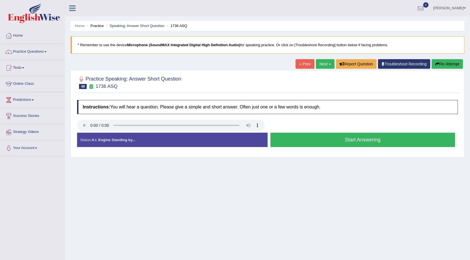
click at [338, 136] on button "Start Answering" at bounding box center [362, 140] width 185 height 14
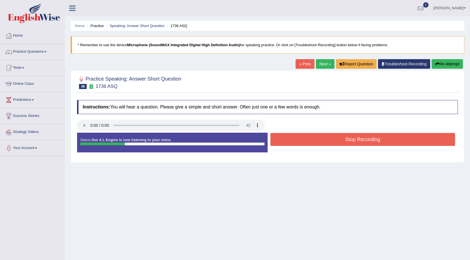
click at [338, 136] on button "Stop Recording" at bounding box center [362, 139] width 185 height 13
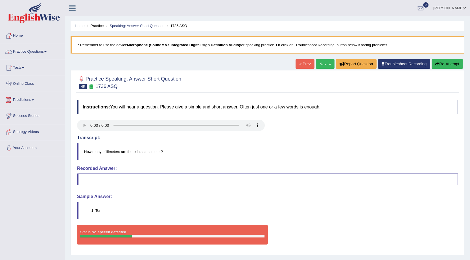
click at [446, 63] on button "Re-Attempt" at bounding box center [446, 64] width 31 height 10
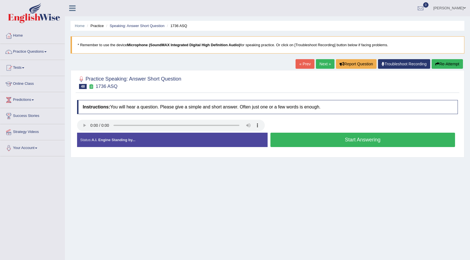
click at [338, 139] on button "Start Answering" at bounding box center [362, 140] width 185 height 14
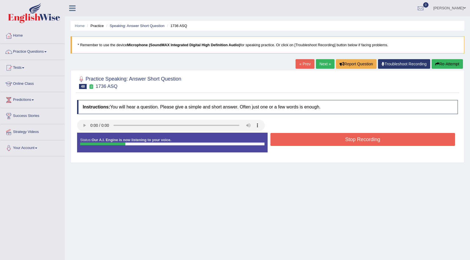
click at [339, 138] on button "Stop Recording" at bounding box center [362, 139] width 185 height 13
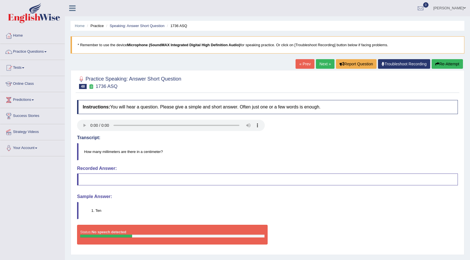
click at [442, 62] on button "Re-Attempt" at bounding box center [446, 64] width 31 height 10
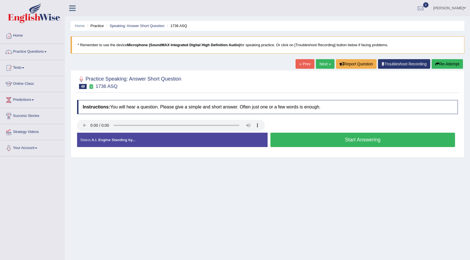
click at [374, 142] on button "Start Answering" at bounding box center [362, 140] width 185 height 14
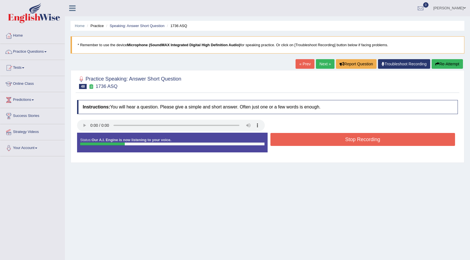
click at [372, 141] on button "Stop Recording" at bounding box center [362, 139] width 185 height 13
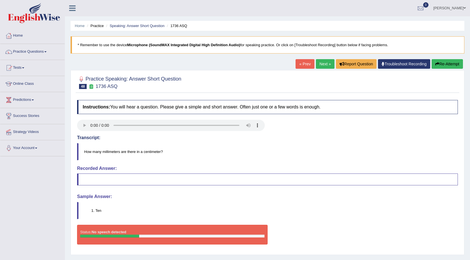
click at [446, 64] on button "Re-Attempt" at bounding box center [446, 64] width 31 height 10
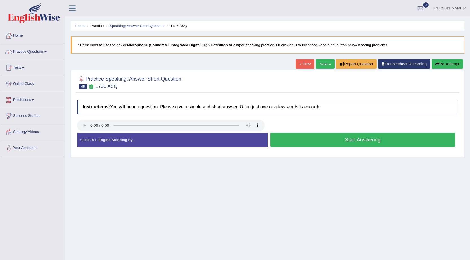
click at [303, 139] on button "Start Answering" at bounding box center [362, 140] width 185 height 14
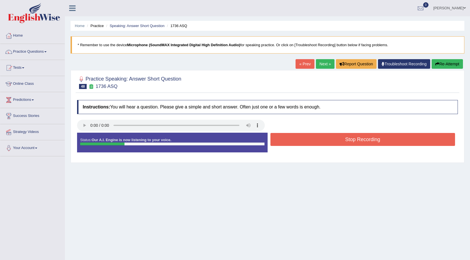
click at [302, 141] on button "Stop Recording" at bounding box center [362, 139] width 185 height 13
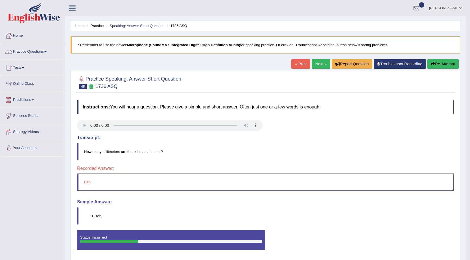
click at [439, 63] on button "Re-Attempt" at bounding box center [442, 64] width 31 height 10
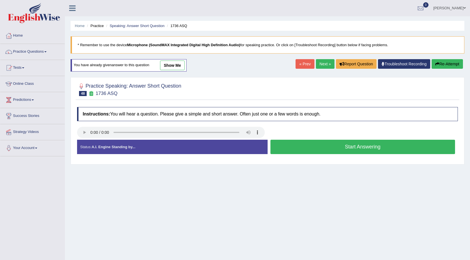
click at [336, 143] on button "Start Answering" at bounding box center [362, 147] width 185 height 14
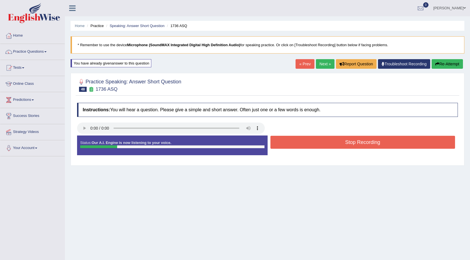
click at [337, 144] on button "Stop Recording" at bounding box center [362, 142] width 185 height 13
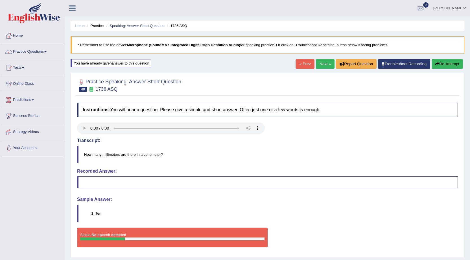
click at [323, 65] on link "Next »" at bounding box center [325, 64] width 19 height 10
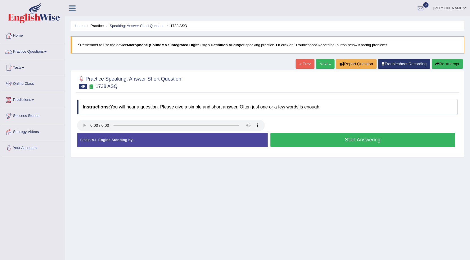
click at [293, 142] on button "Start Answering" at bounding box center [362, 140] width 185 height 14
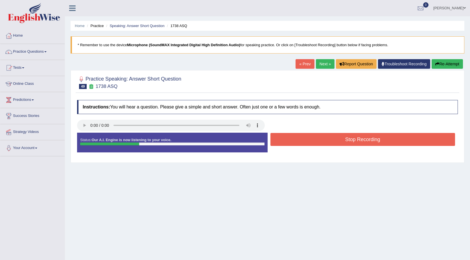
click at [293, 142] on button "Stop Recording" at bounding box center [362, 139] width 185 height 13
